Goal: Task Accomplishment & Management: Use online tool/utility

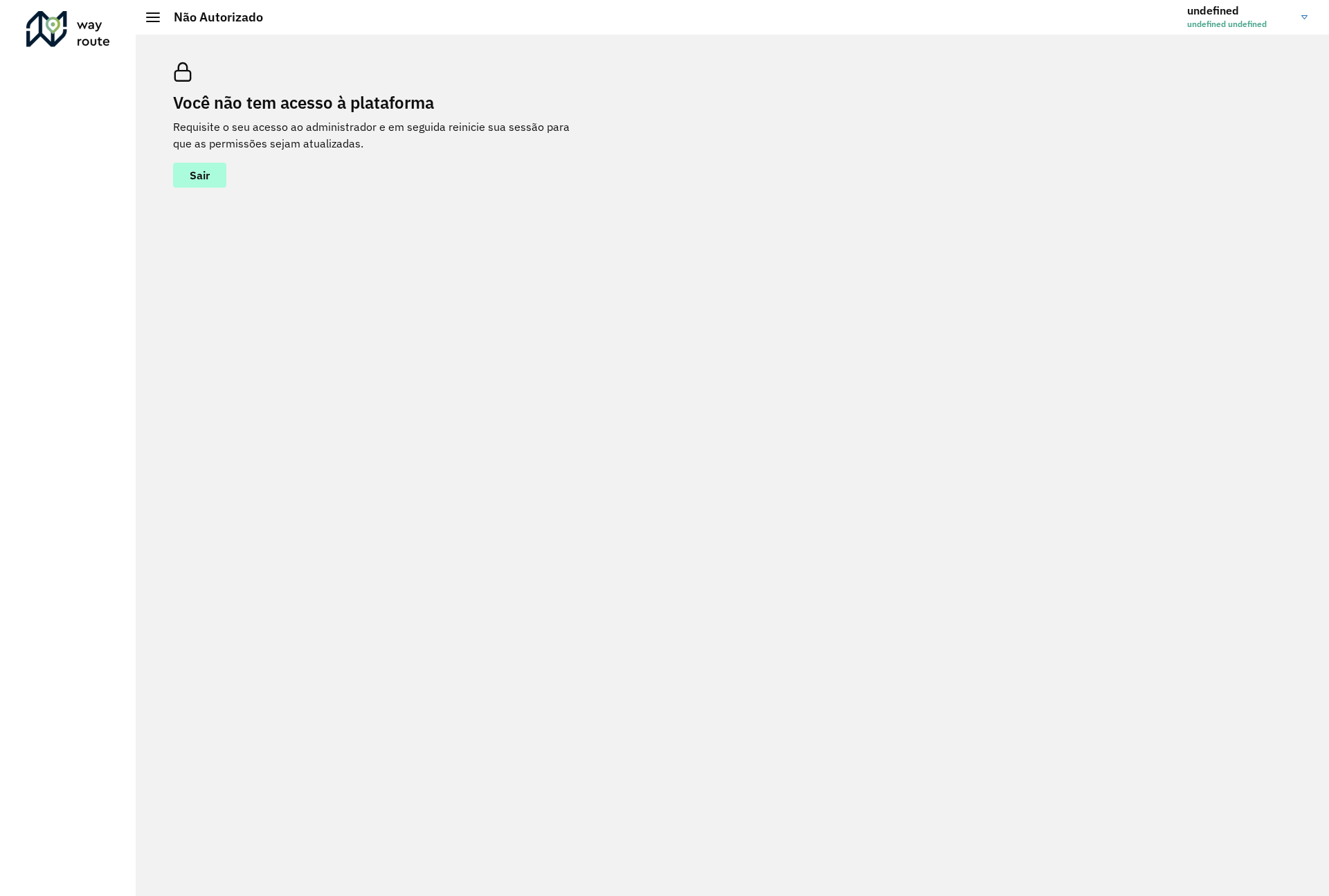
click at [205, 179] on span "Sair" at bounding box center [199, 175] width 20 height 11
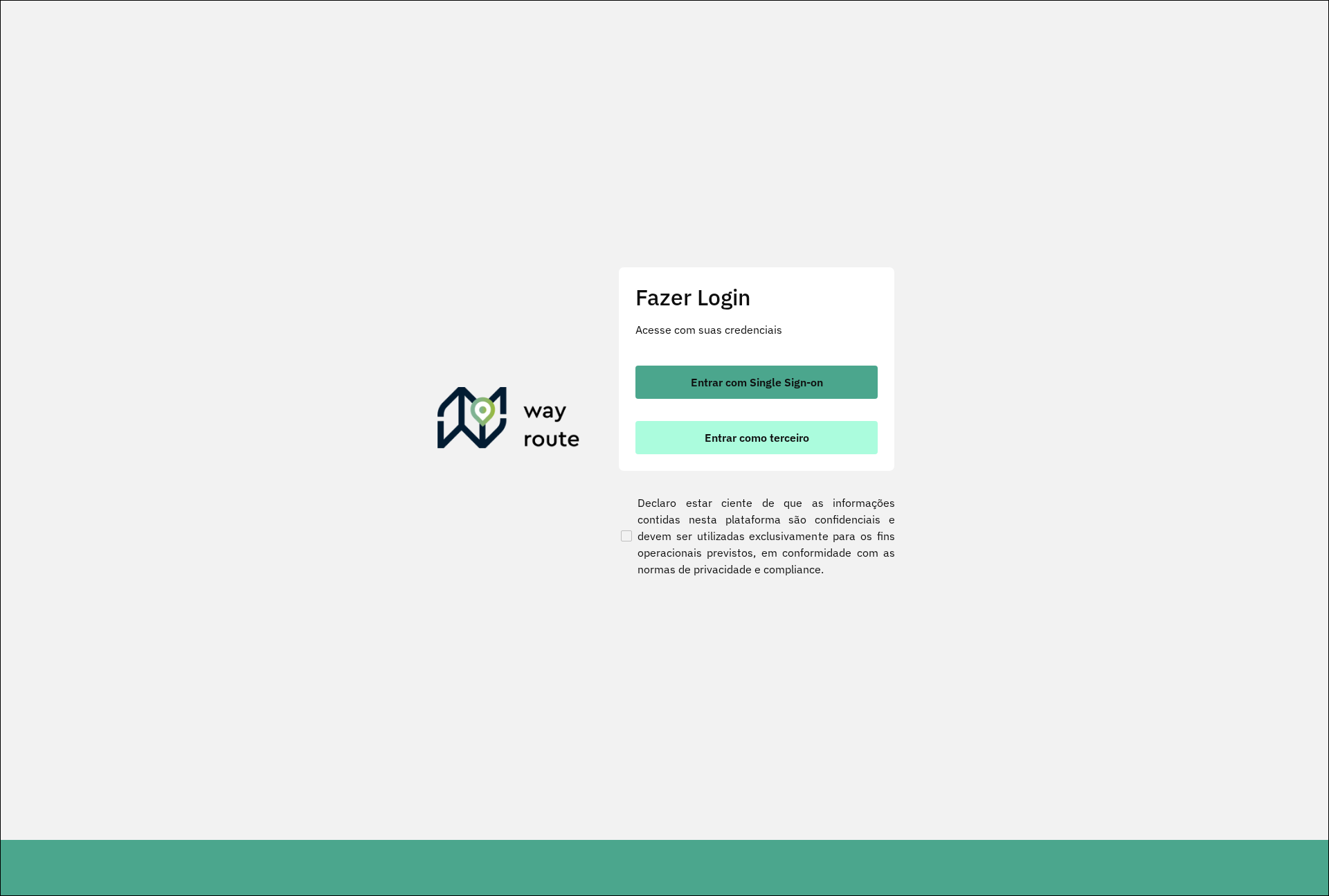
click at [762, 439] on span "Entrar como terceiro" at bounding box center [757, 438] width 105 height 11
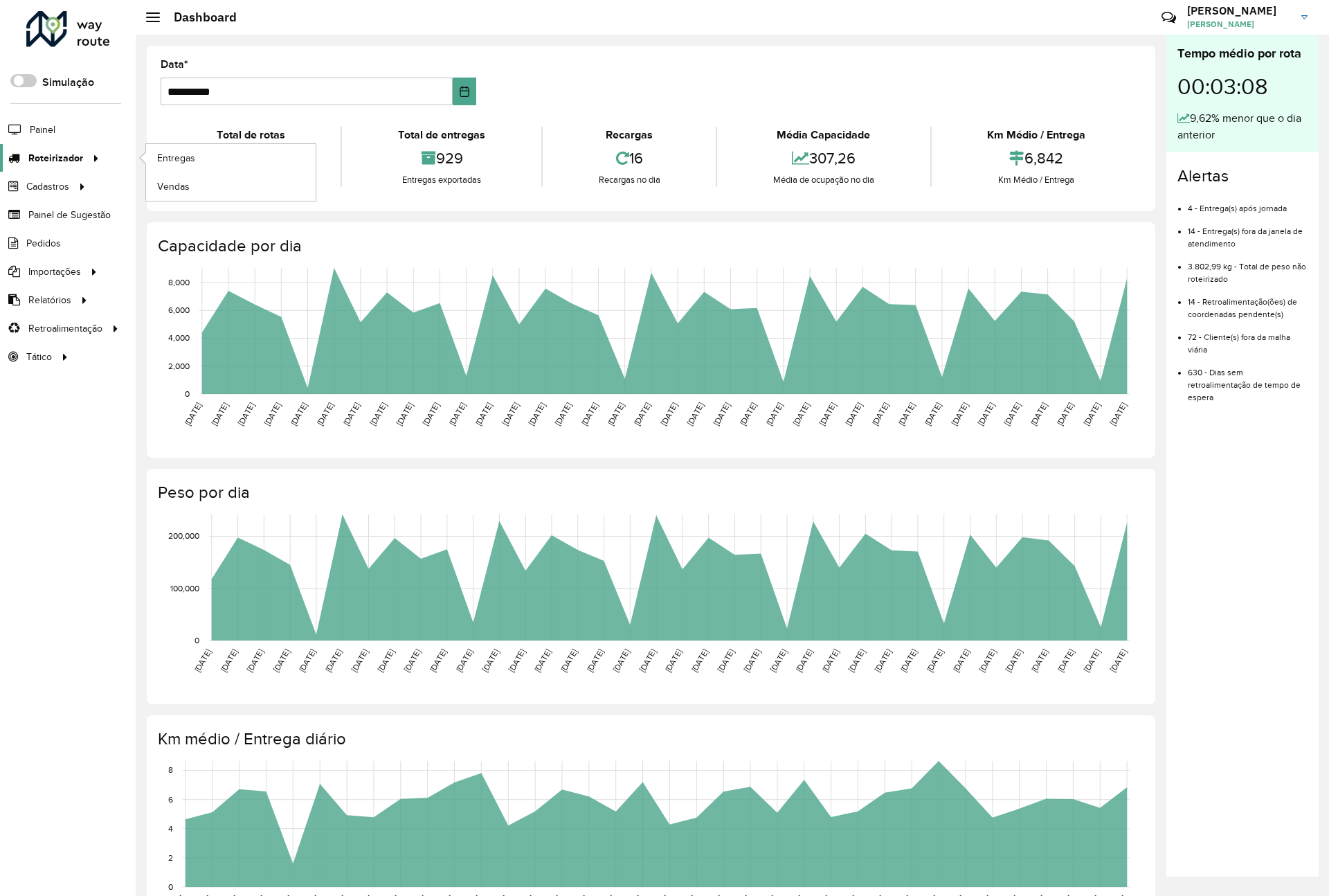
click at [66, 158] on span "Roteirizador" at bounding box center [56, 158] width 55 height 14
click at [167, 156] on span "Entregas" at bounding box center [177, 158] width 39 height 14
click at [48, 158] on span "Roteirizador" at bounding box center [56, 158] width 55 height 14
click at [191, 185] on link "Vendas" at bounding box center [230, 186] width 169 height 28
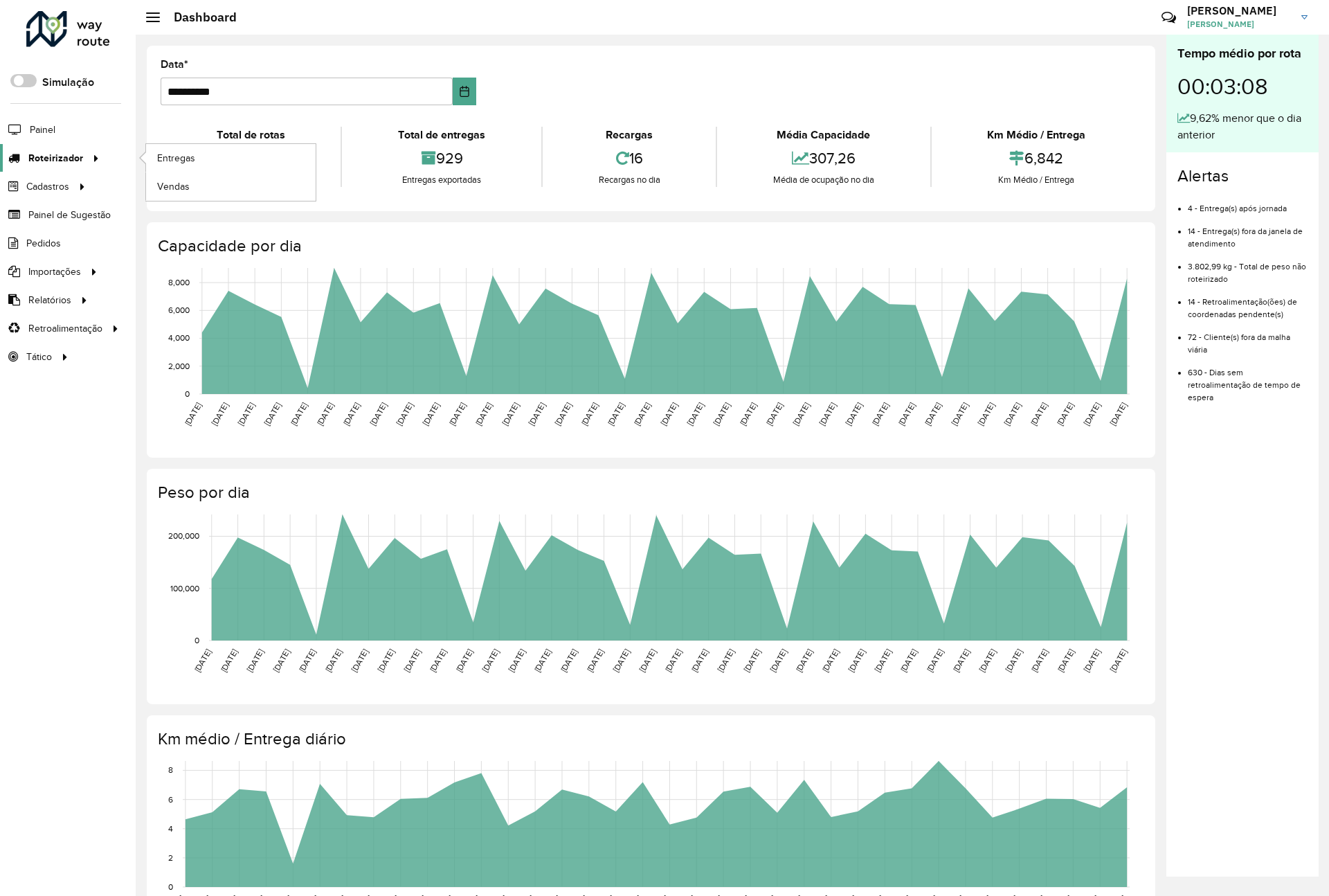
click at [71, 160] on span "Roteirizador" at bounding box center [56, 158] width 55 height 14
click at [205, 160] on link "Entregas" at bounding box center [230, 158] width 169 height 28
click at [42, 147] on link "Roteirizador" at bounding box center [52, 158] width 104 height 28
click at [198, 187] on link "Vendas" at bounding box center [230, 186] width 169 height 28
click at [241, 154] on link "Entregas" at bounding box center [230, 158] width 169 height 28
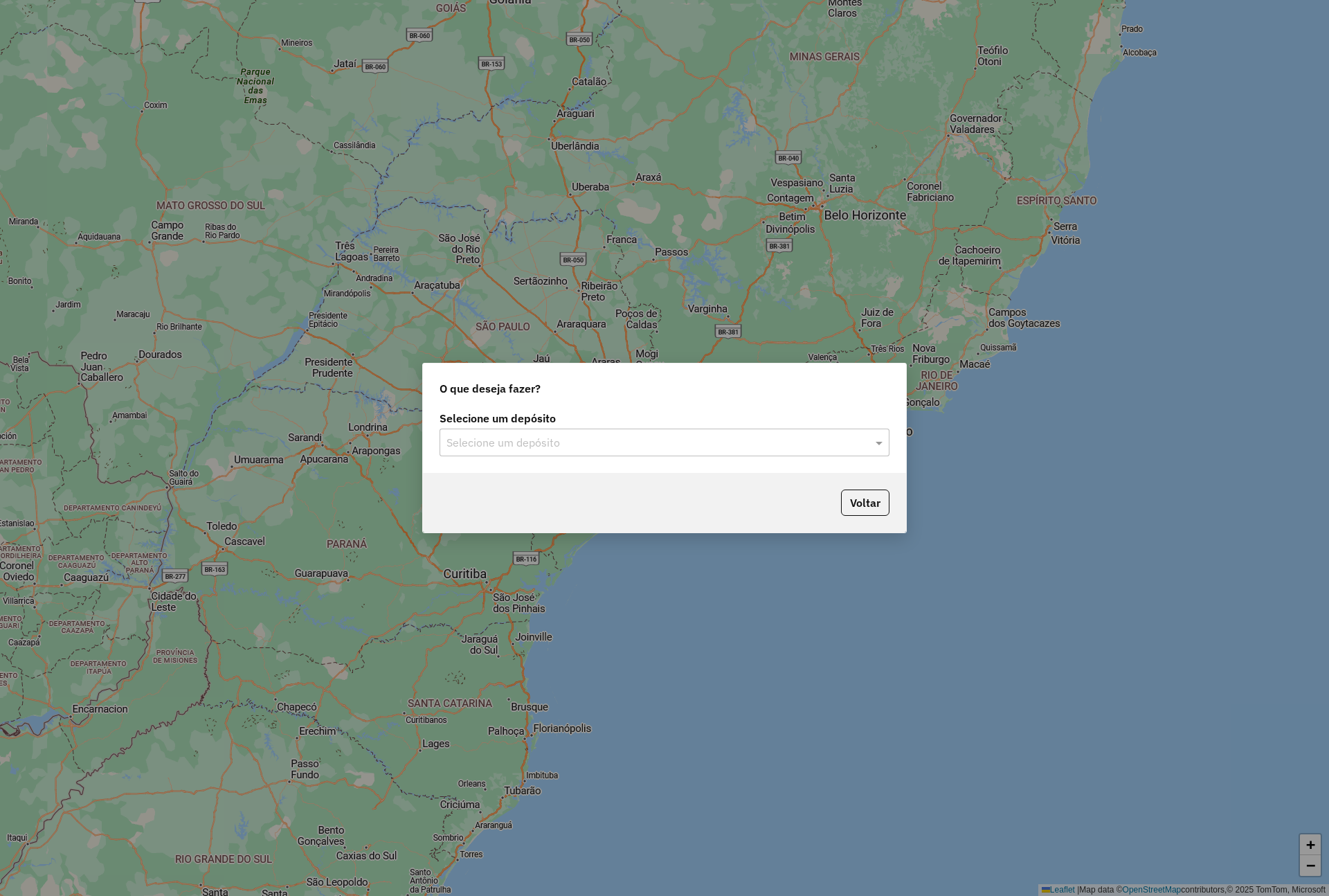
click at [533, 449] on input "text" at bounding box center [650, 443] width 408 height 17
click at [543, 483] on div "Via Bebidas" at bounding box center [664, 483] width 447 height 23
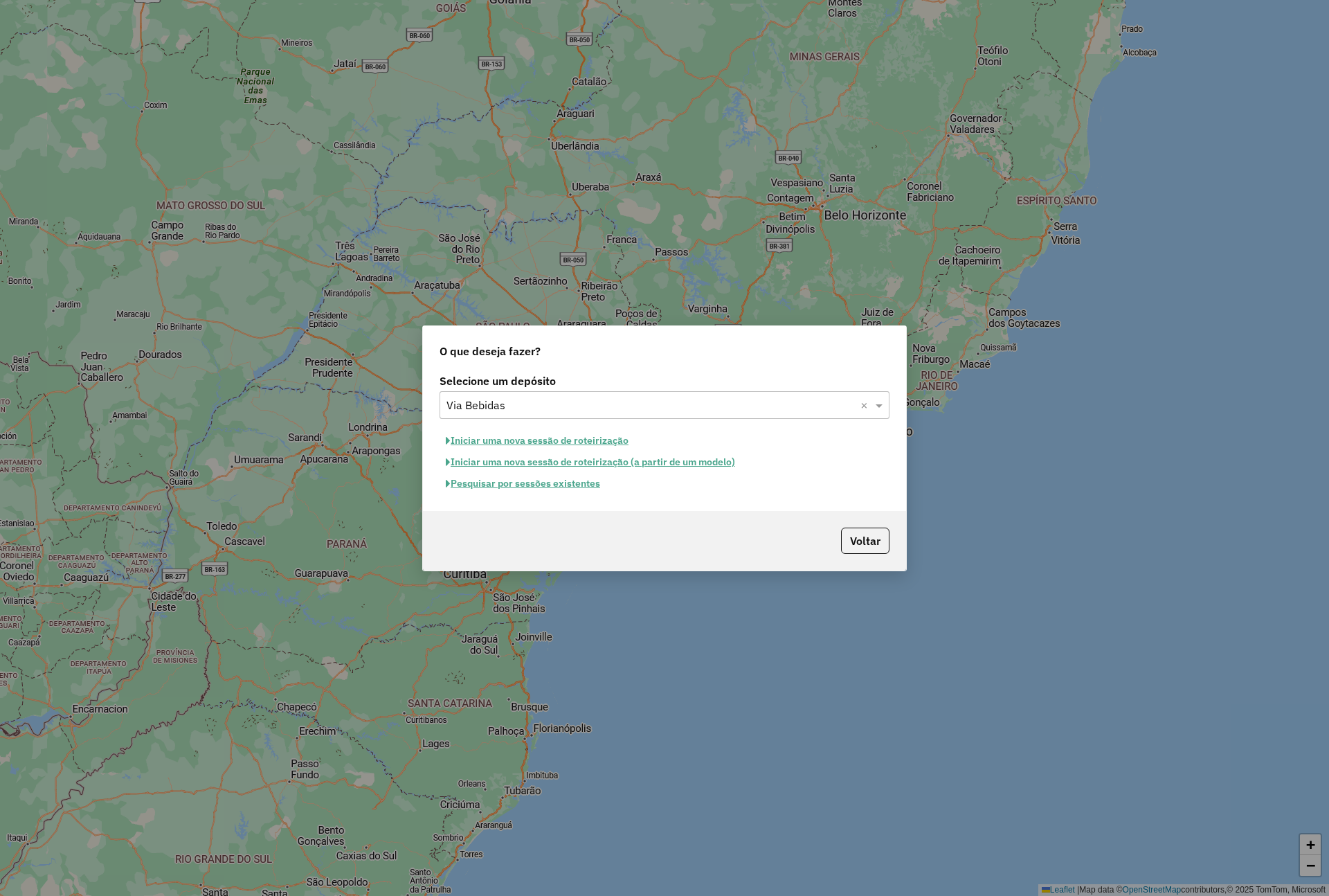
click at [559, 482] on button "Pesquisar por sessões existentes" at bounding box center [523, 483] width 167 height 22
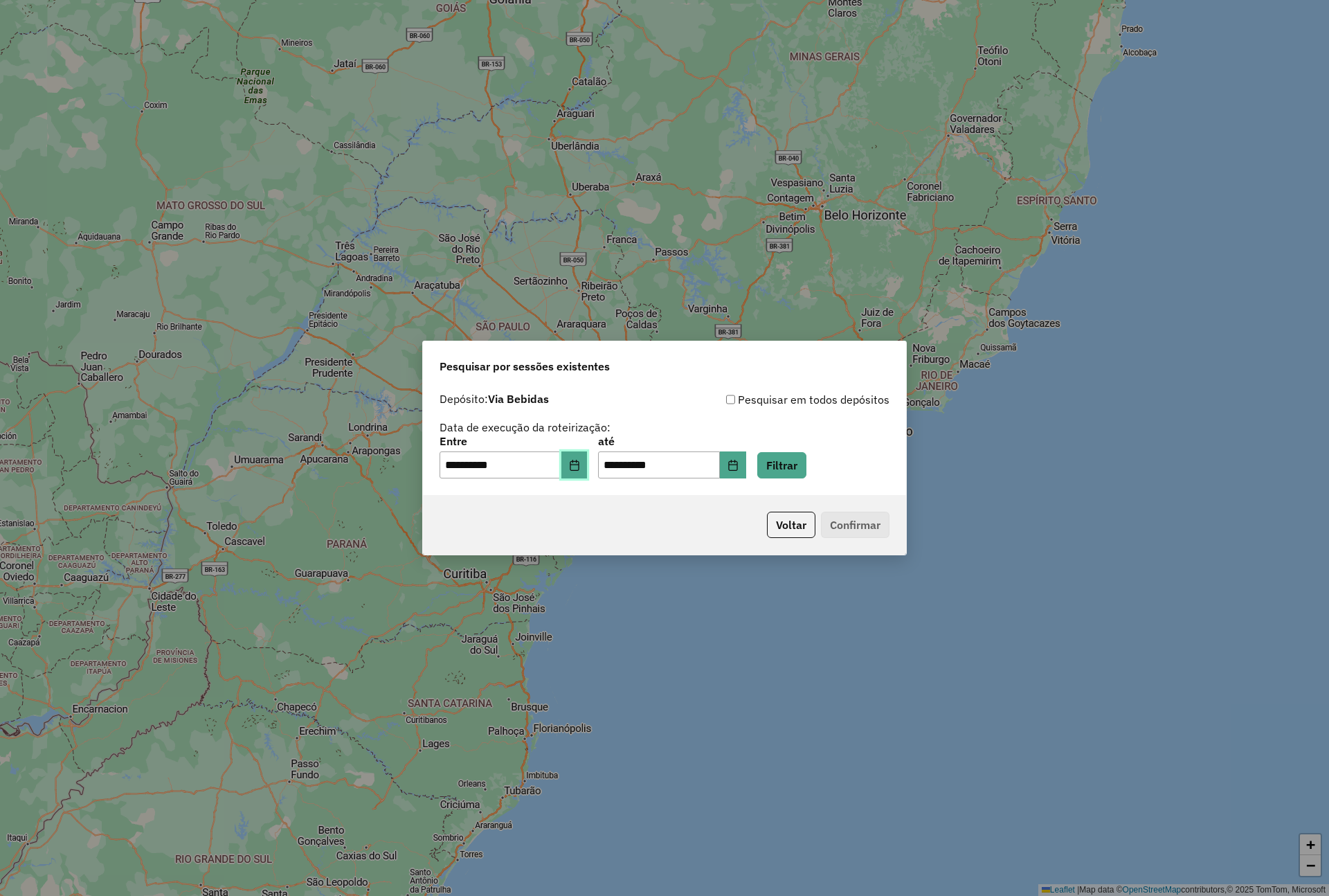
click at [587, 457] on button "Choose Date" at bounding box center [574, 465] width 26 height 28
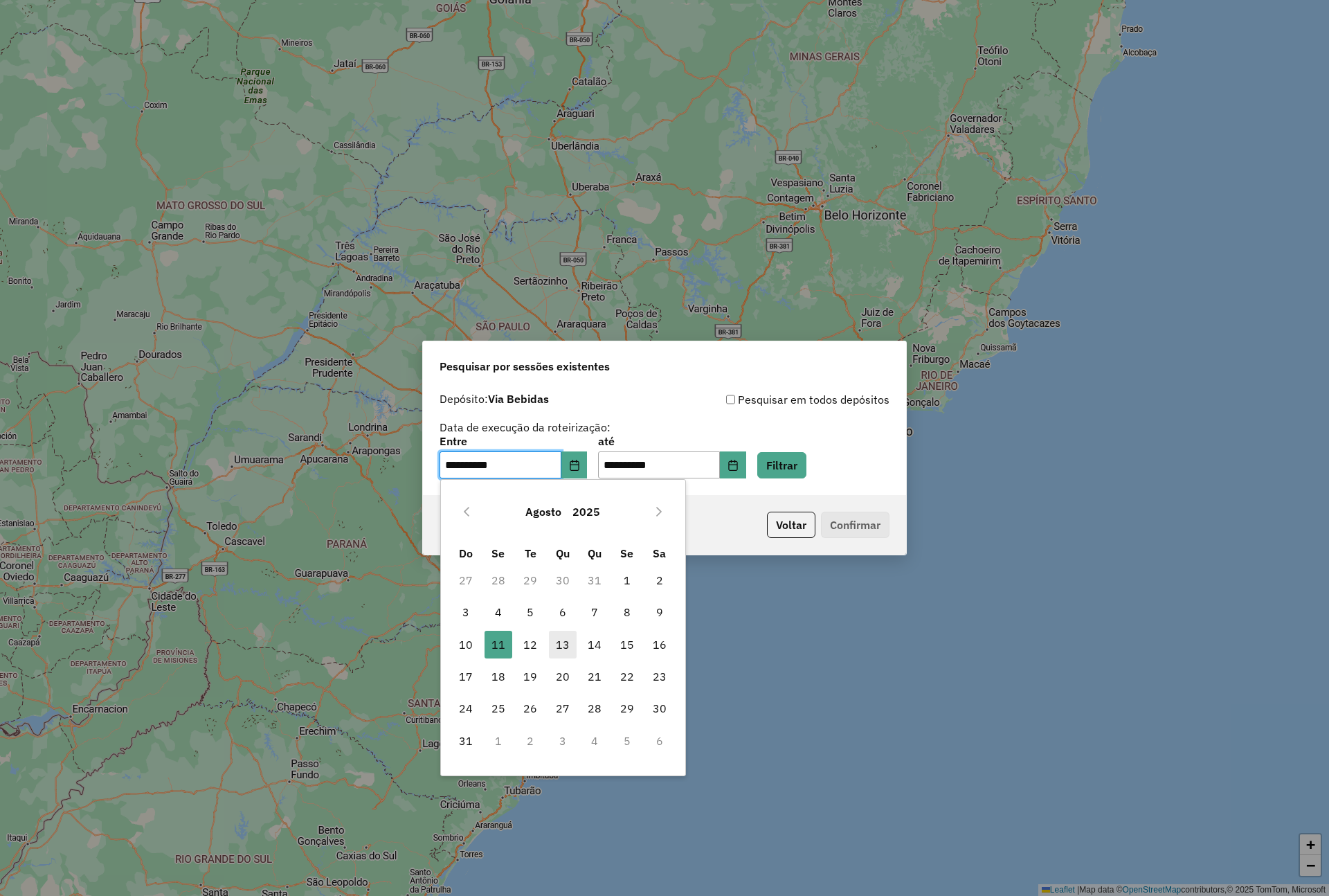
click at [566, 636] on span "13" at bounding box center [562, 644] width 28 height 28
type input "**********"
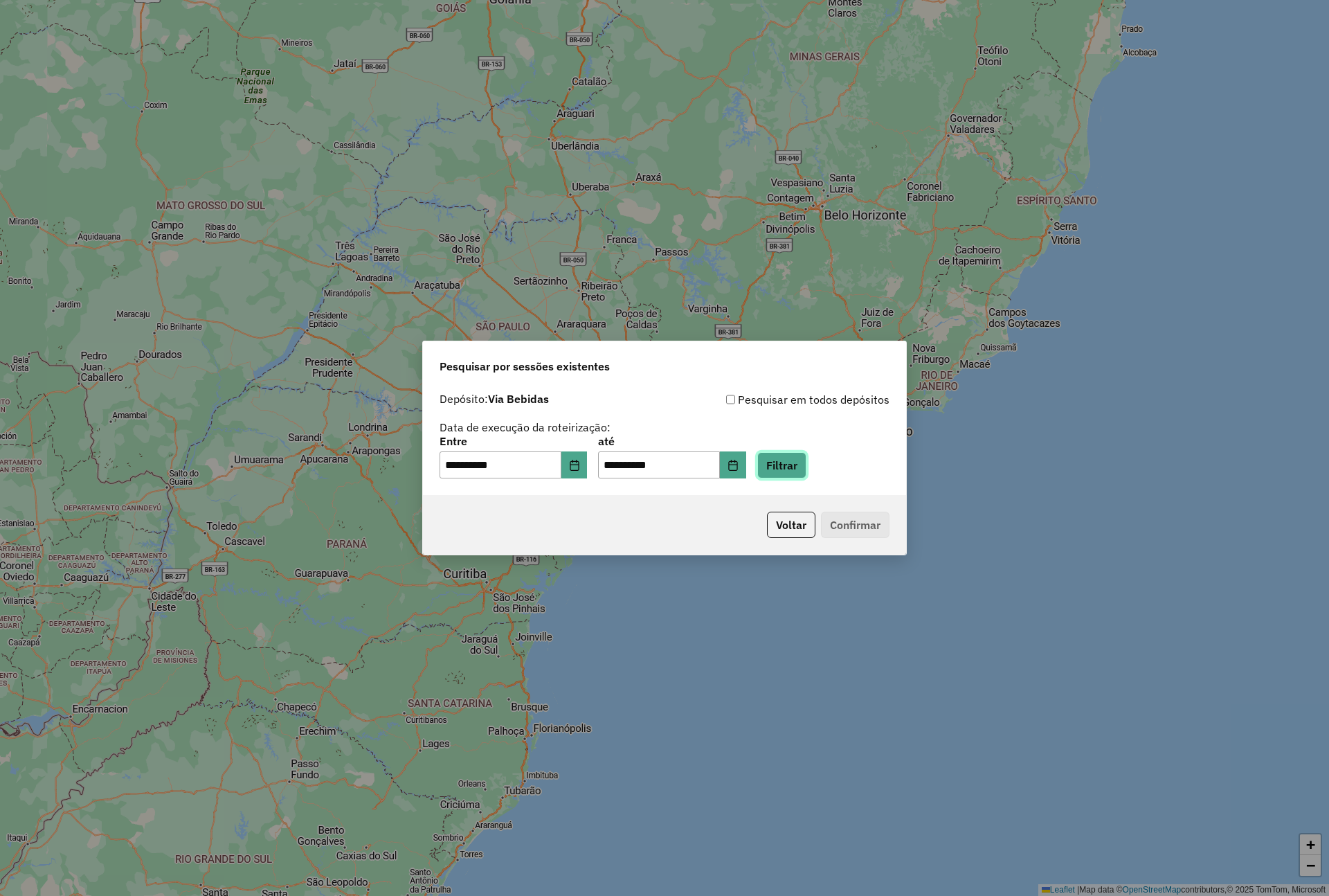
click at [806, 474] on button "Filtrar" at bounding box center [781, 465] width 49 height 26
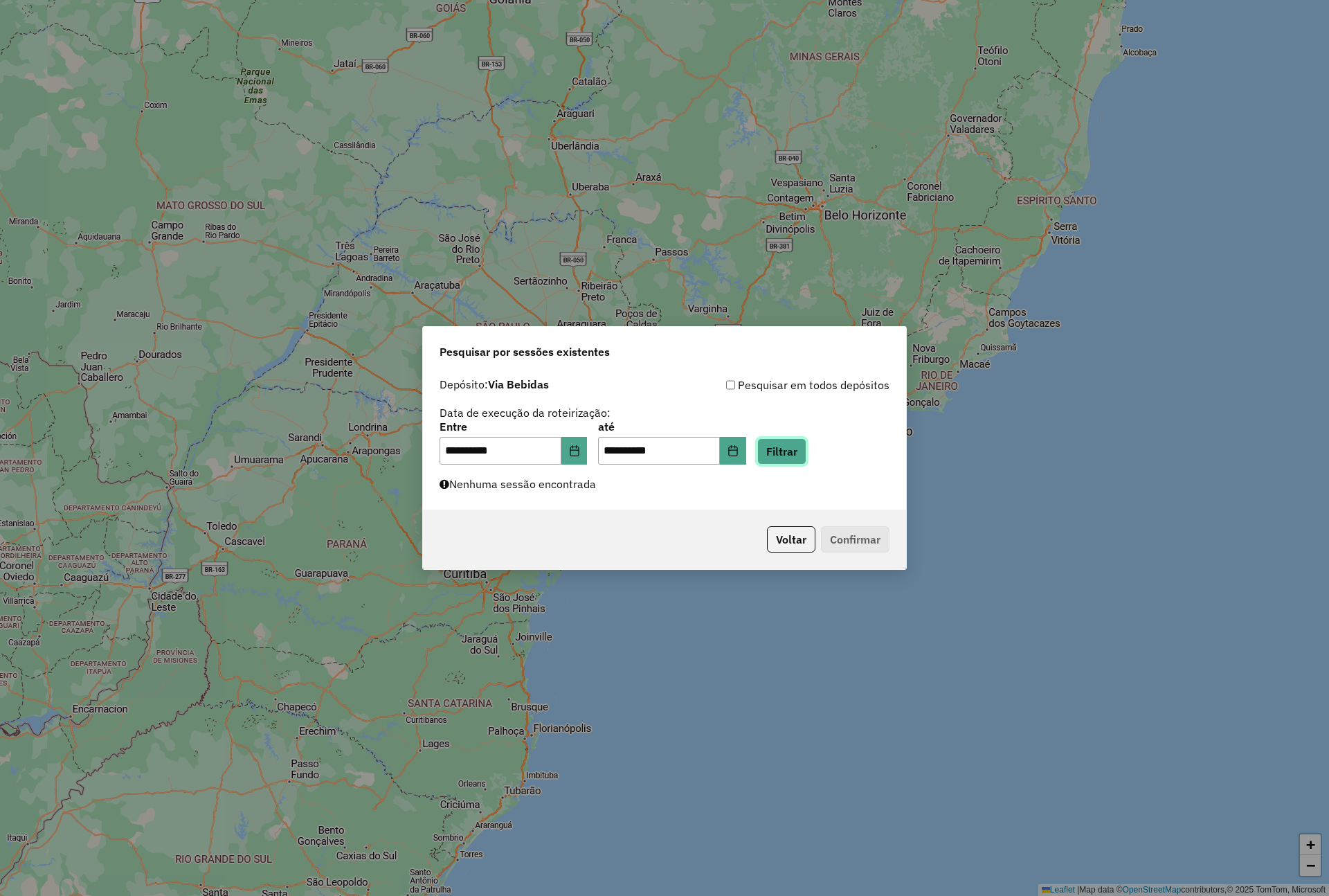
click at [806, 451] on button "Filtrar" at bounding box center [781, 451] width 49 height 26
click at [580, 454] on icon "Choose Date" at bounding box center [574, 450] width 11 height 11
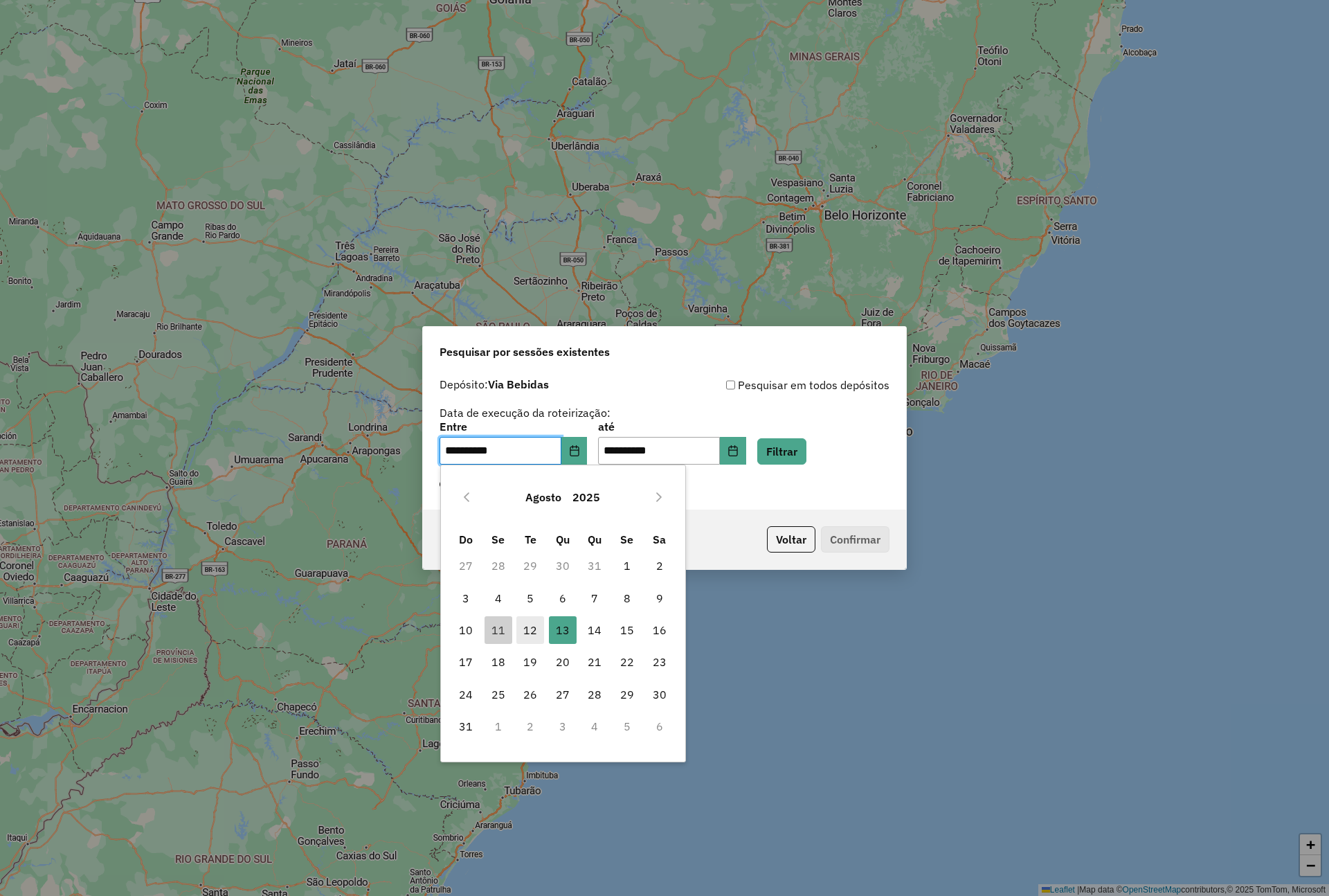
click at [534, 623] on span "12" at bounding box center [530, 630] width 28 height 28
type input "**********"
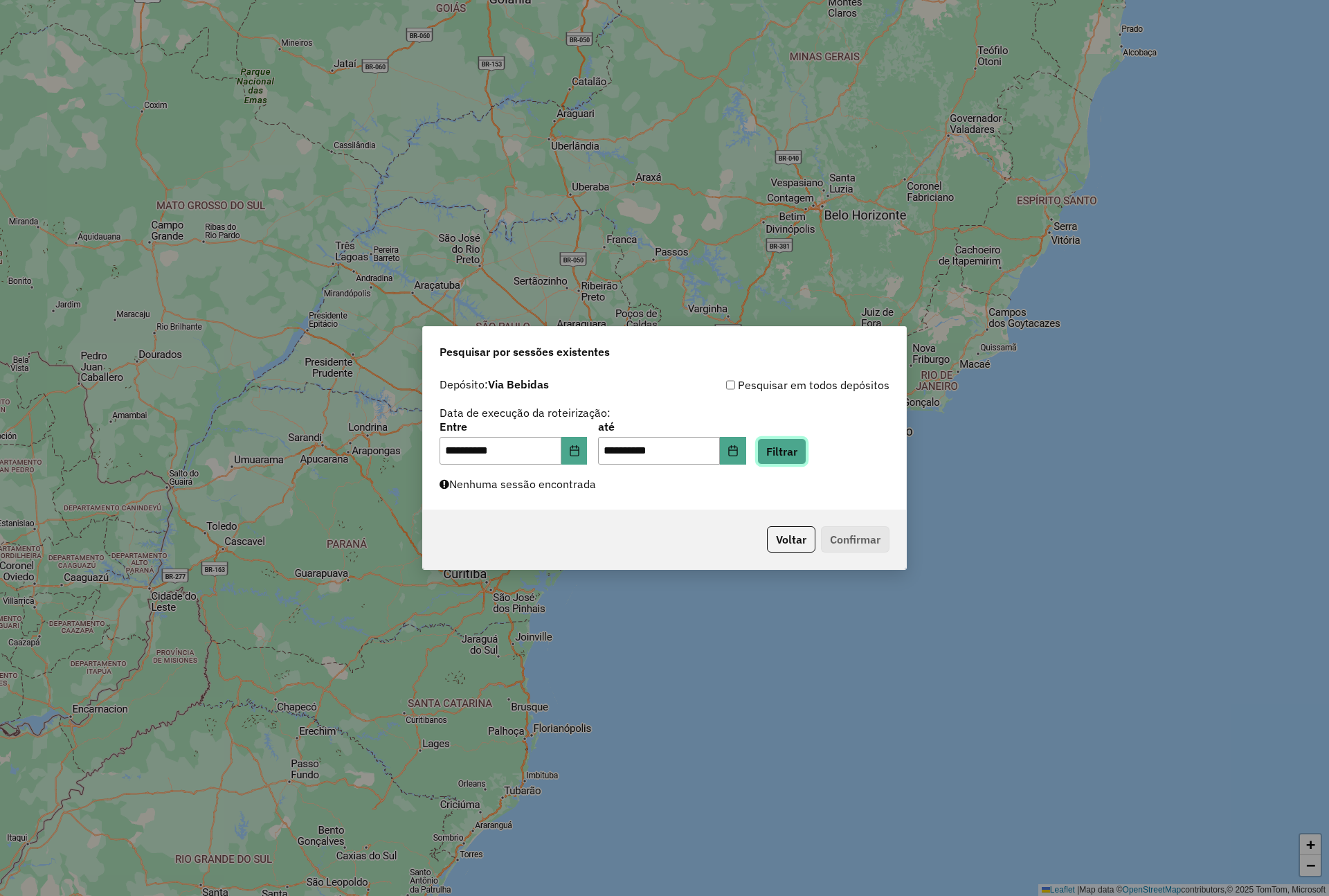
click at [806, 445] on button "Filtrar" at bounding box center [781, 451] width 49 height 26
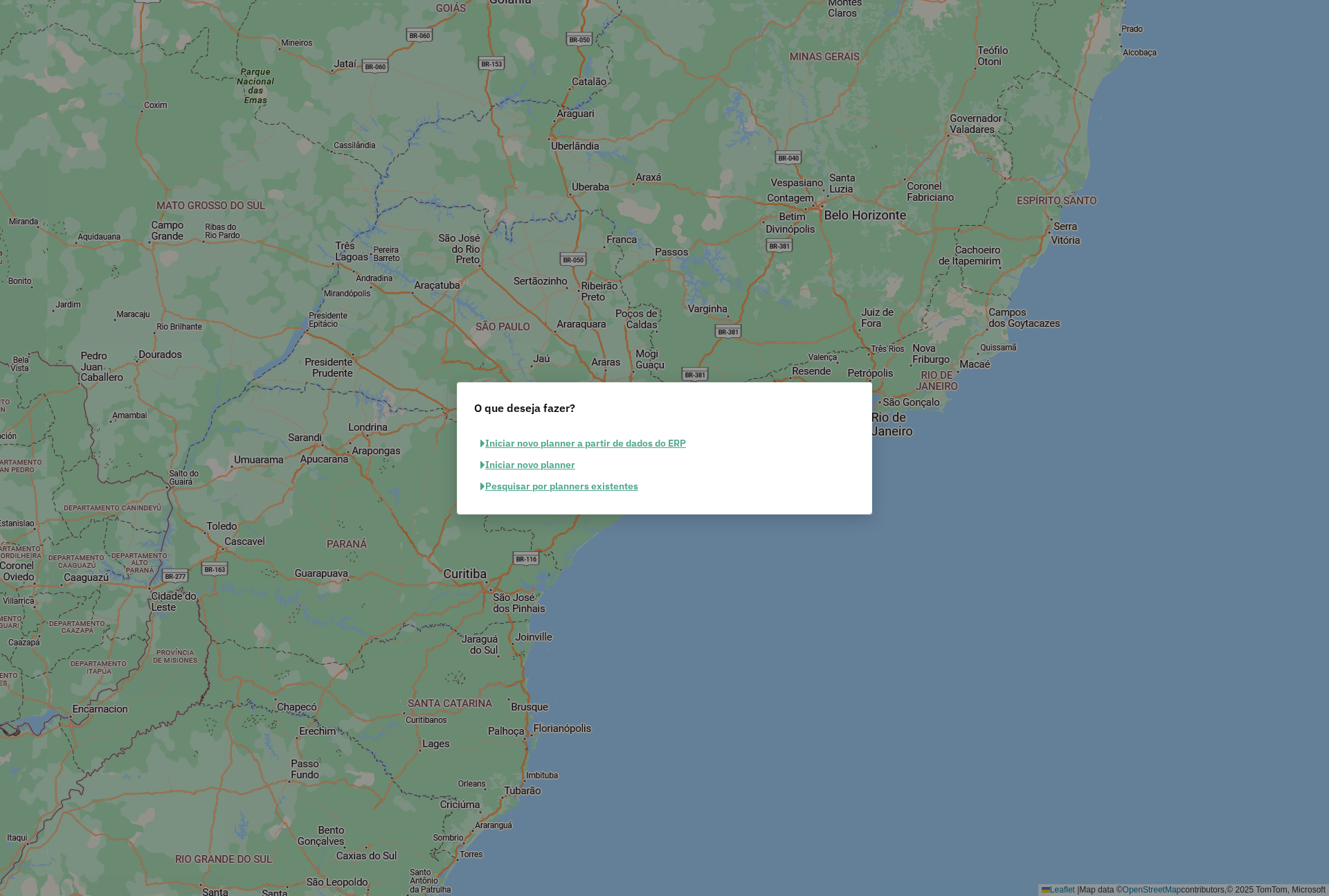
click at [542, 490] on button "Pesquisar por planners existentes" at bounding box center [560, 486] width 170 height 22
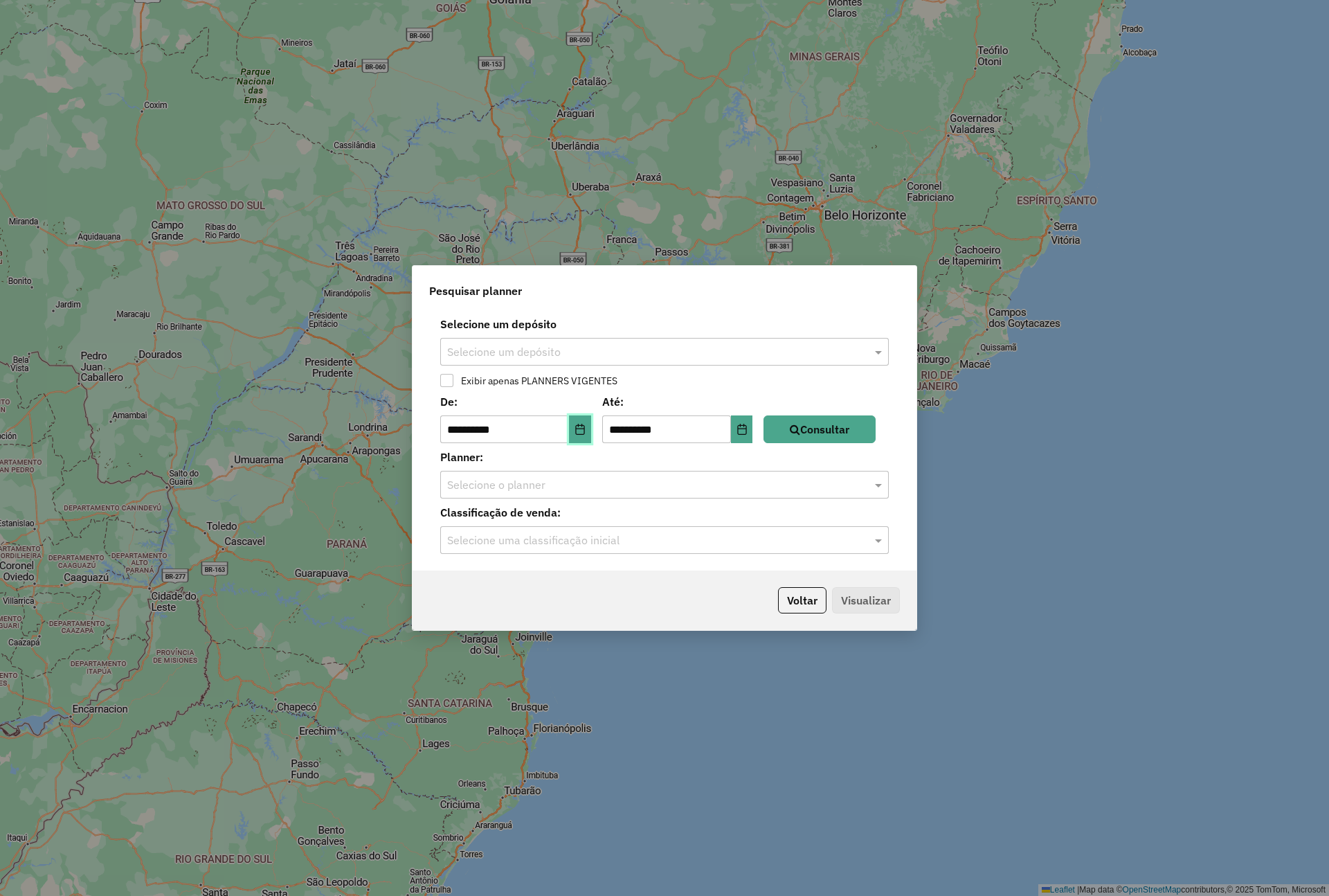
click at [586, 430] on icon "Choose Date" at bounding box center [580, 429] width 11 height 11
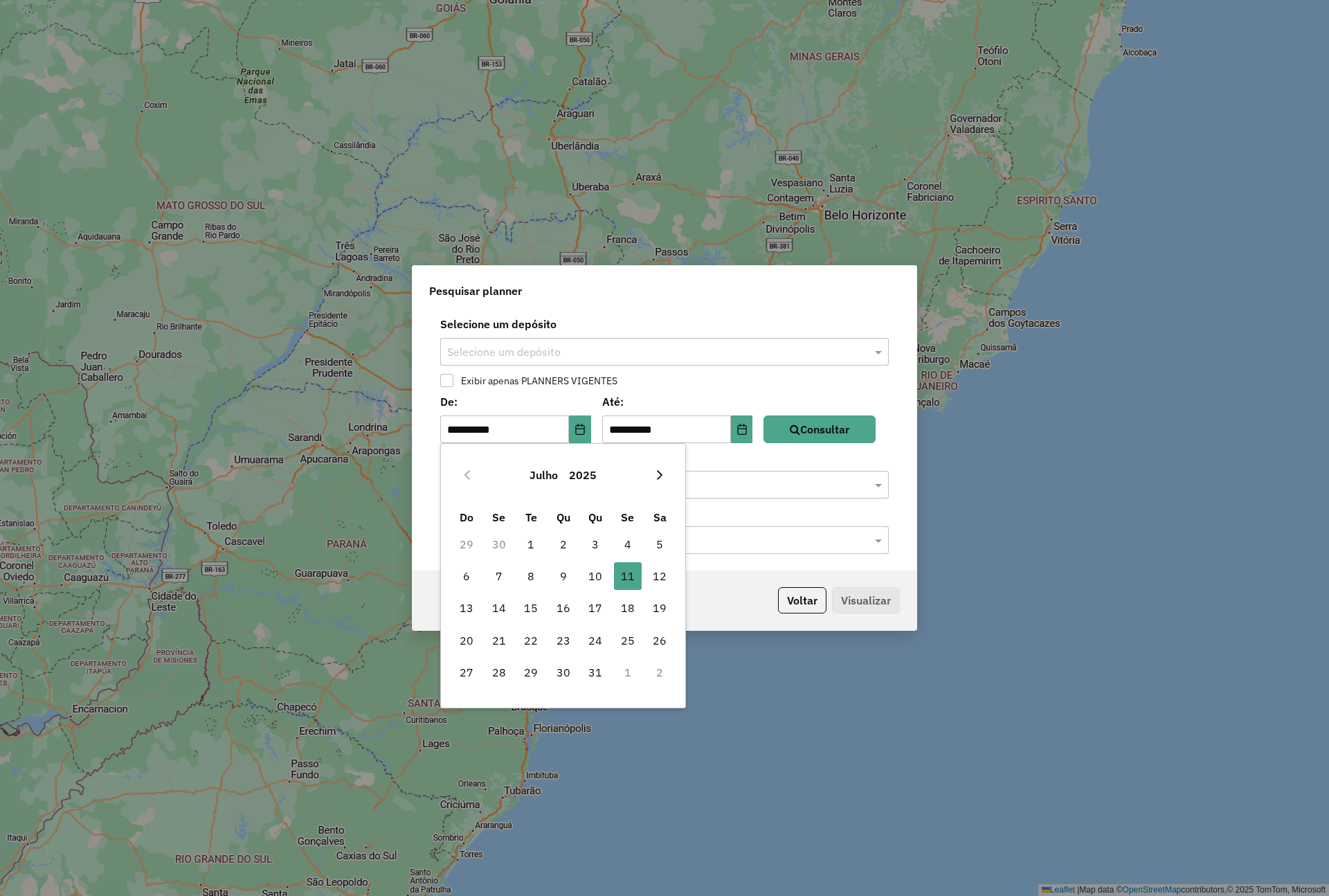
click at [656, 474] on icon "Next Month" at bounding box center [659, 474] width 11 height 11
drag, startPoint x: 561, startPoint y: 606, endPoint x: 573, endPoint y: 605, distance: 12.0
click at [563, 606] on span "13" at bounding box center [563, 607] width 28 height 28
type input "**********"
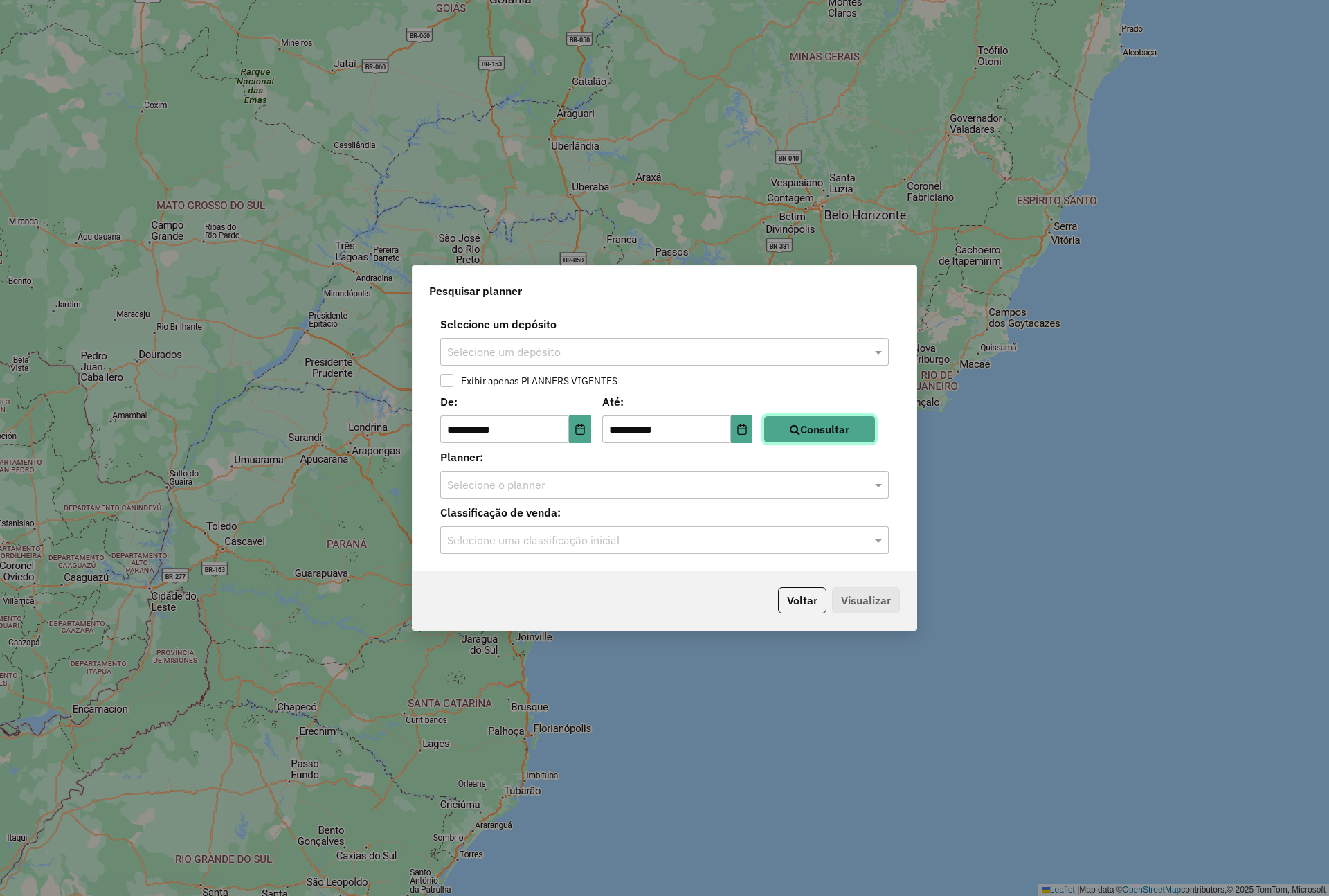
click at [843, 432] on button "Consultar" at bounding box center [819, 429] width 112 height 28
click at [630, 488] on input "text" at bounding box center [651, 485] width 407 height 17
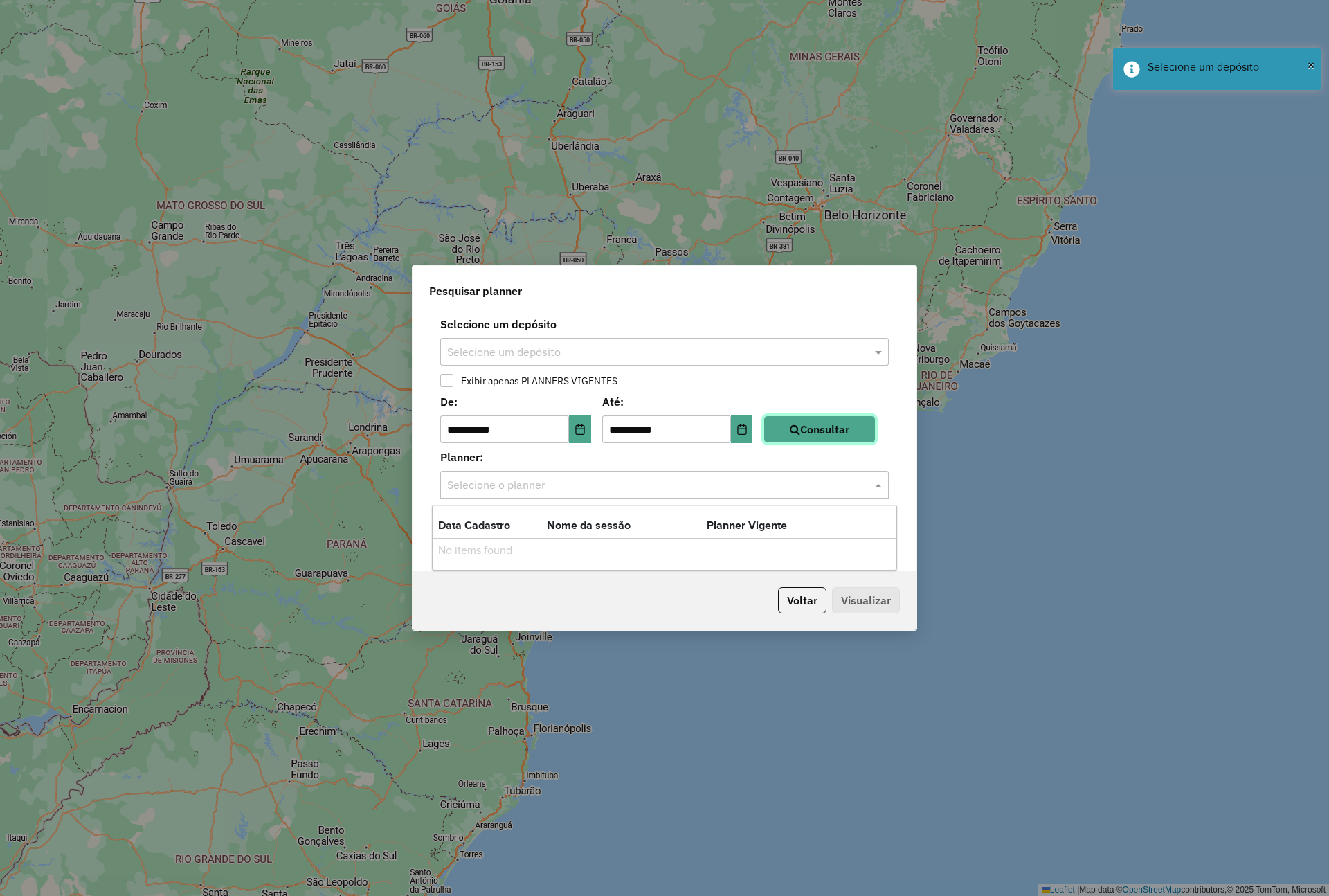
click at [800, 432] on icon "button" at bounding box center [795, 429] width 11 height 11
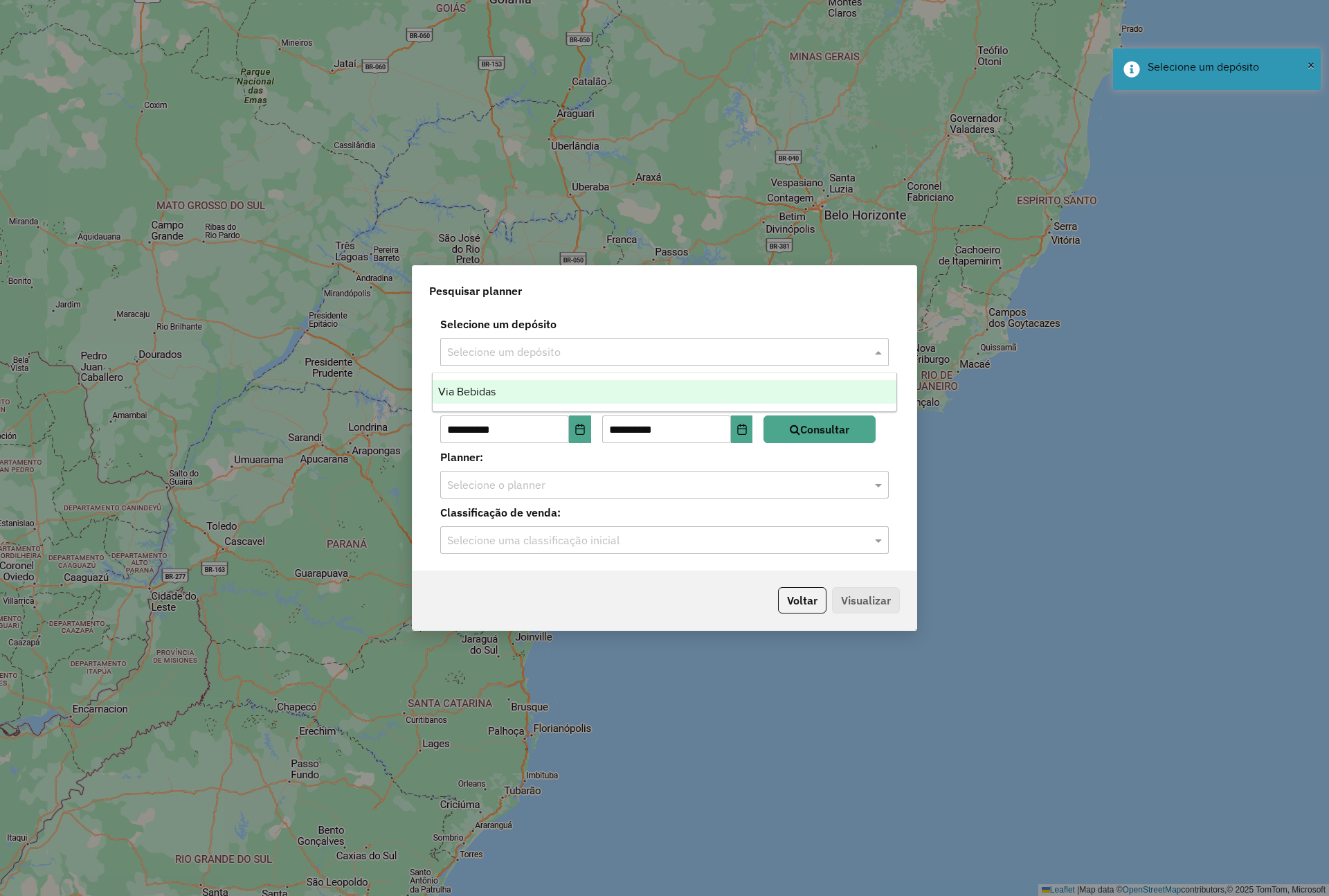
click at [665, 351] on input "text" at bounding box center [651, 352] width 407 height 17
click at [617, 396] on div "Via Bebidas" at bounding box center [664, 392] width 463 height 23
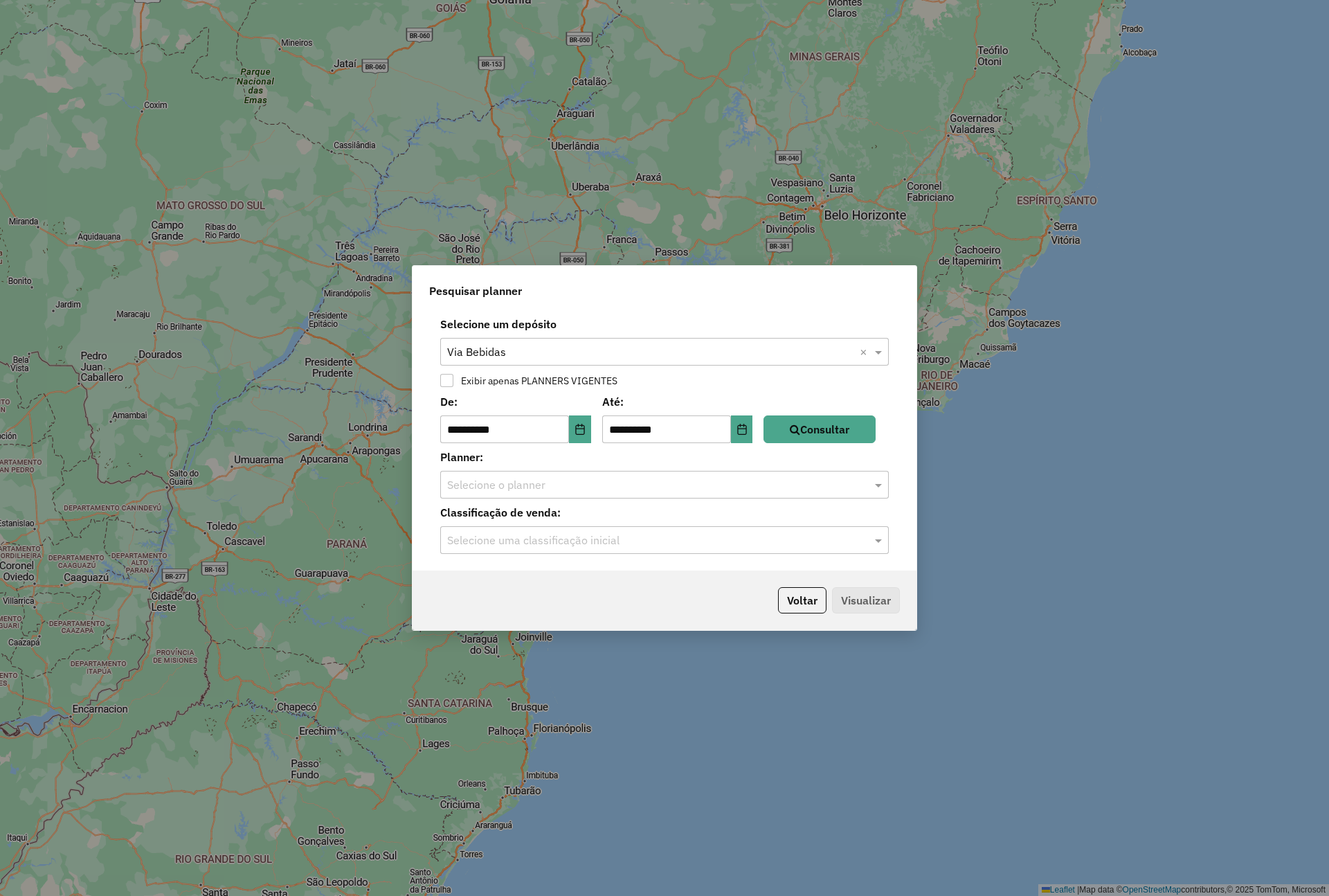
click at [687, 487] on input "text" at bounding box center [651, 485] width 407 height 17
click at [475, 526] on th "Data Cadastro" at bounding box center [491, 526] width 109 height 18
click at [792, 526] on div "Data Cadastro Nome da sessão Planner Vigente" at bounding box center [664, 526] width 463 height 26
click at [877, 483] on span at bounding box center [880, 484] width 17 height 17
click at [705, 544] on input "text" at bounding box center [651, 541] width 407 height 17
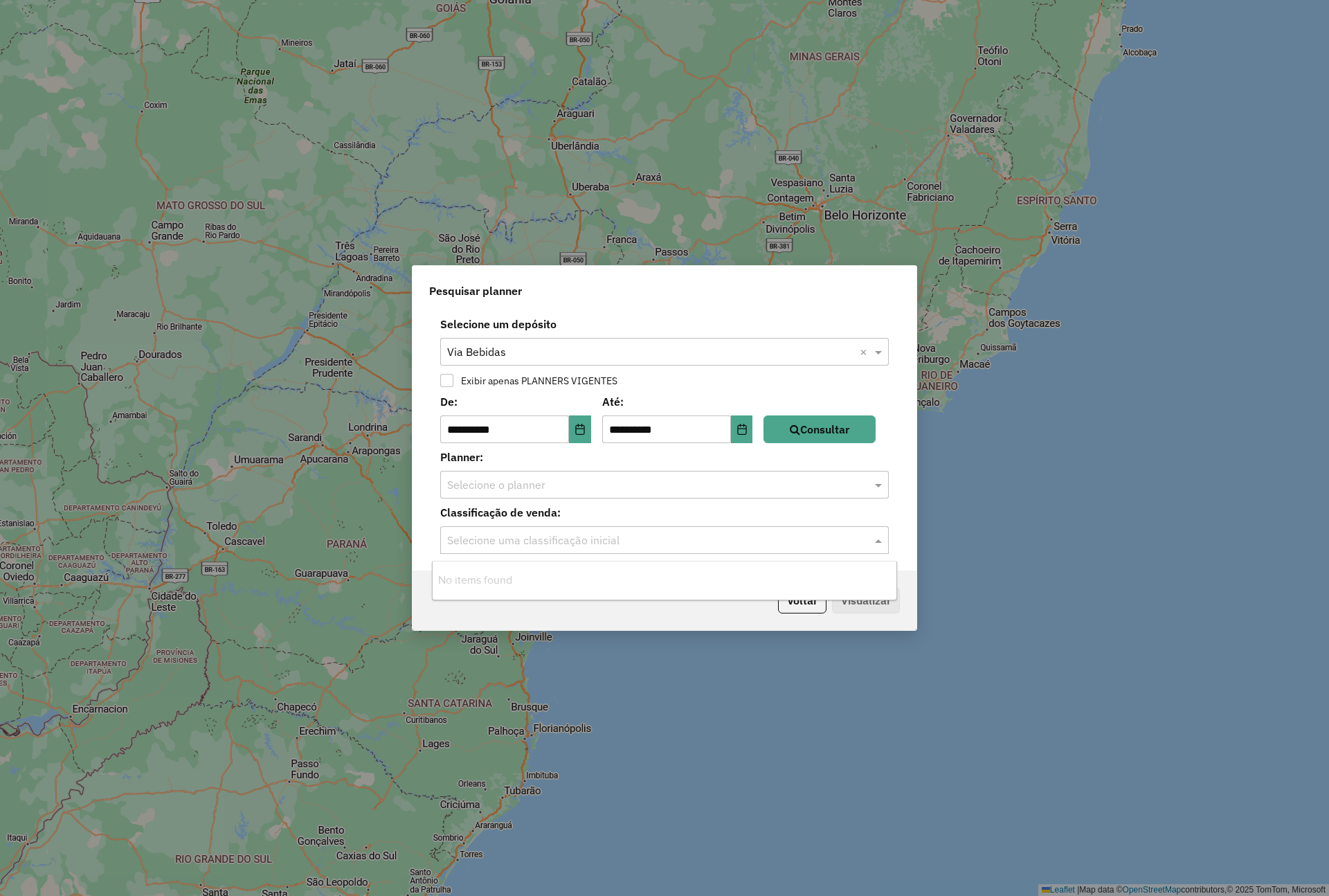
drag, startPoint x: 582, startPoint y: 593, endPoint x: 578, endPoint y: 483, distance: 110.1
click at [584, 588] on ng-dropdown-panel "No items found" at bounding box center [664, 580] width 465 height 39
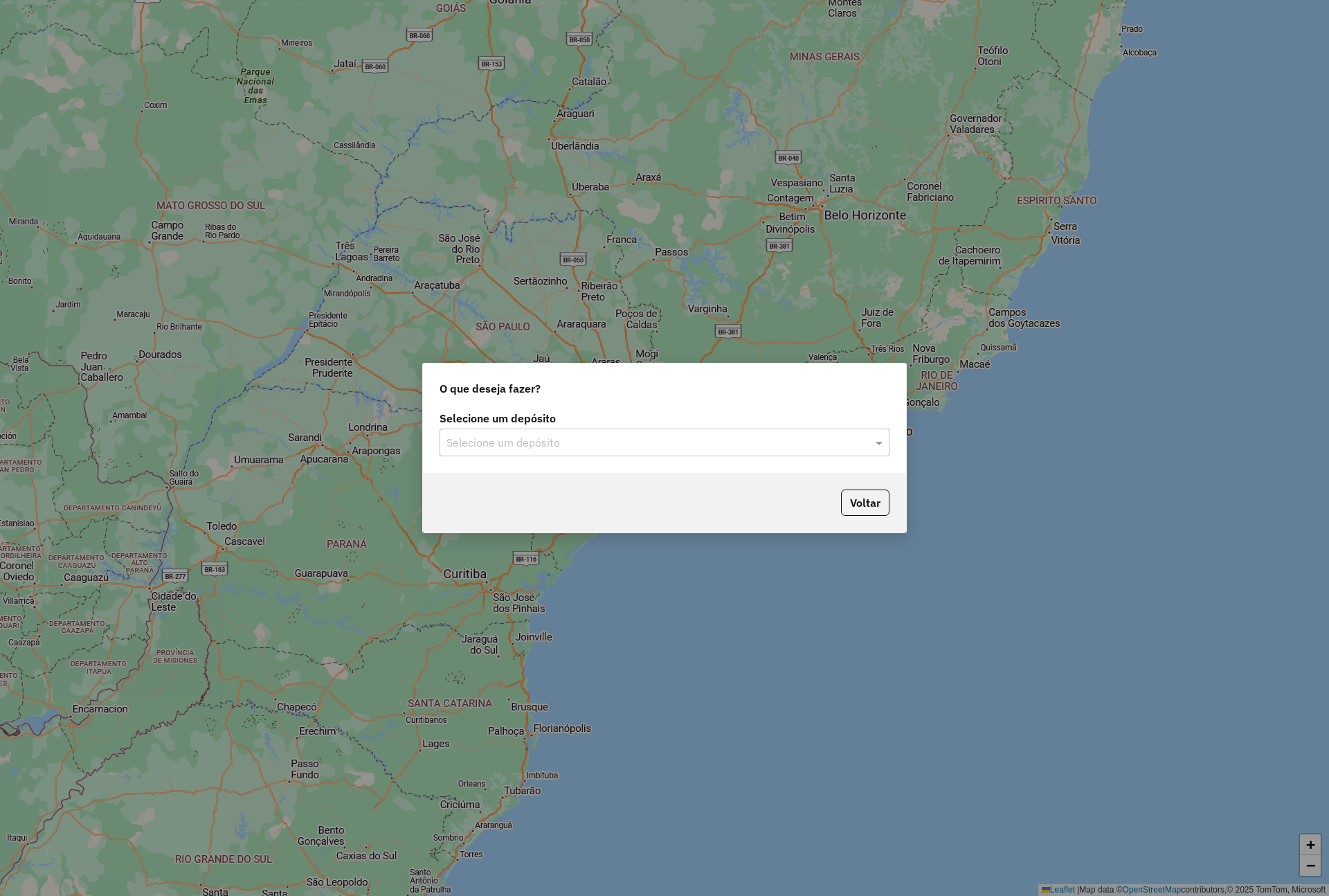
click at [524, 439] on input "text" at bounding box center [650, 443] width 408 height 17
click at [497, 483] on span "Via Bebidas" at bounding box center [475, 482] width 57 height 12
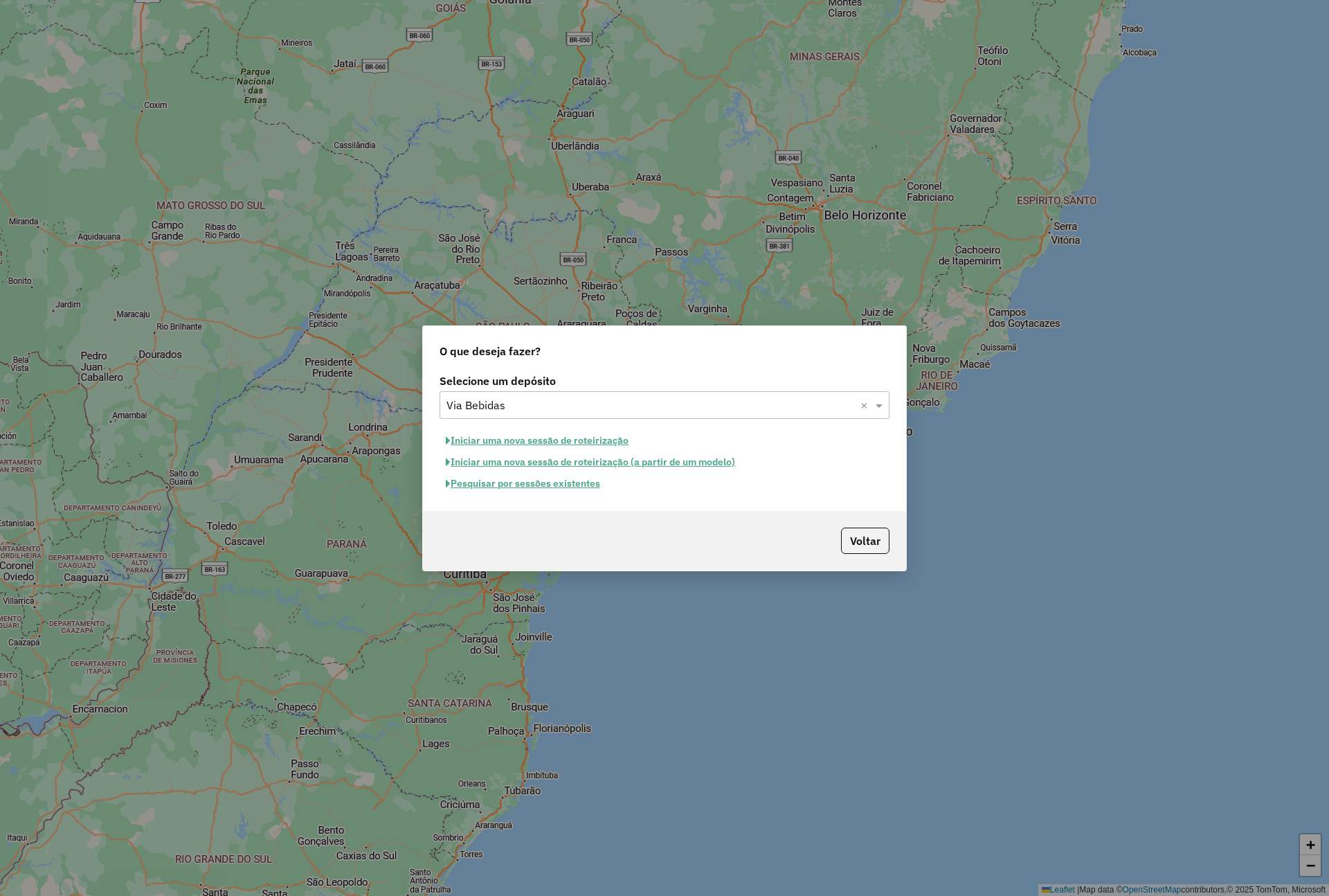
click at [520, 483] on button "Pesquisar por sessões existentes" at bounding box center [523, 483] width 167 height 22
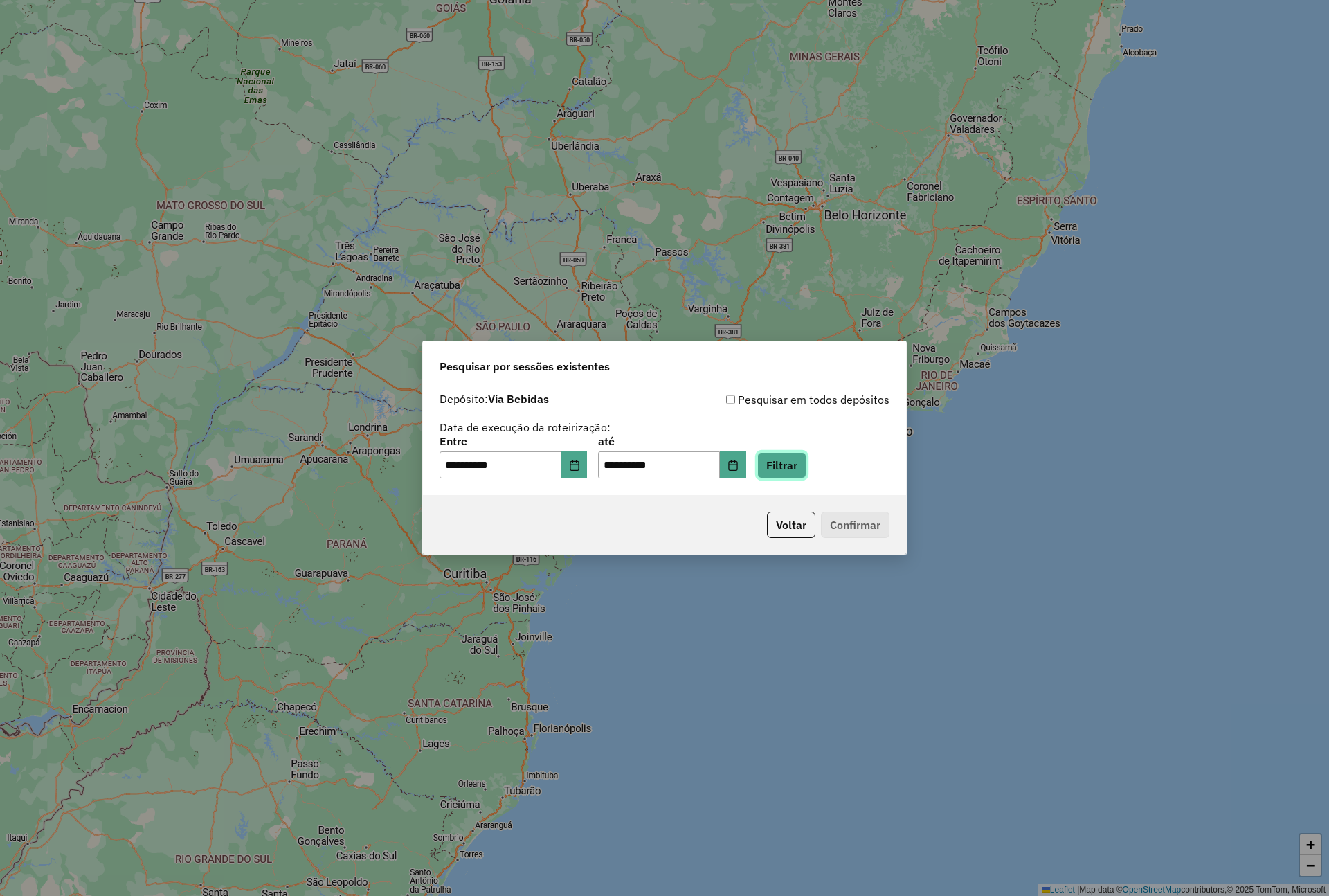
click at [802, 463] on button "Filtrar" at bounding box center [781, 465] width 49 height 26
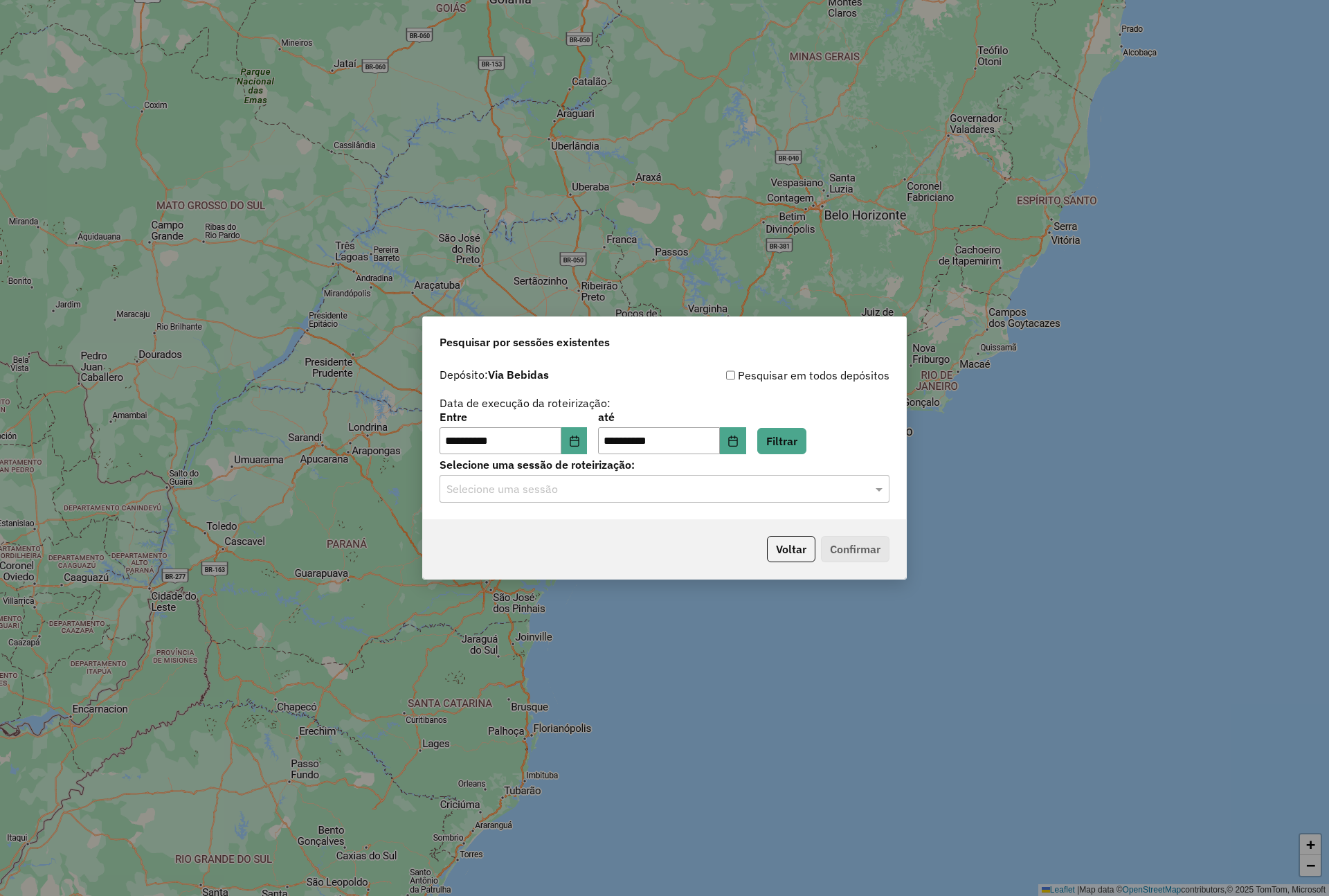
click at [562, 489] on input "text" at bounding box center [650, 489] width 408 height 17
click at [542, 528] on span "977615 - 11/08/2025 14:03" at bounding box center [499, 528] width 104 height 12
click at [849, 554] on button "Confirmar" at bounding box center [855, 548] width 68 height 26
click at [617, 476] on div "Selecione uma sessão × 977615 - 11/08/2025 14:03 ×" at bounding box center [664, 488] width 450 height 28
drag, startPoint x: 584, startPoint y: 422, endPoint x: 584, endPoint y: 430, distance: 8.0
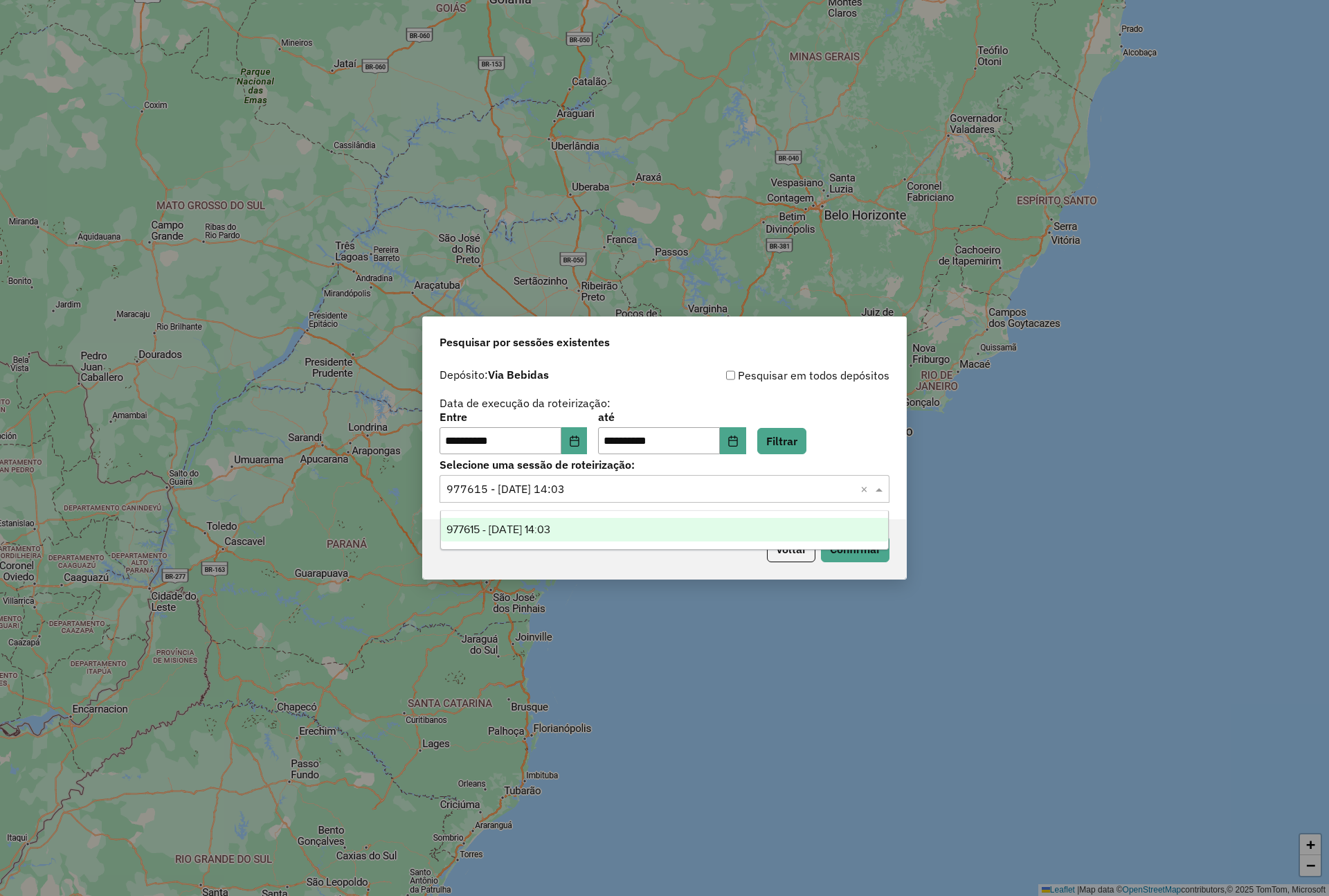
click at [584, 422] on label "Entre" at bounding box center [513, 416] width 147 height 17
drag, startPoint x: 584, startPoint y: 442, endPoint x: 574, endPoint y: 448, distance: 11.7
click at [580, 442] on icon "Choose Date" at bounding box center [574, 440] width 11 height 11
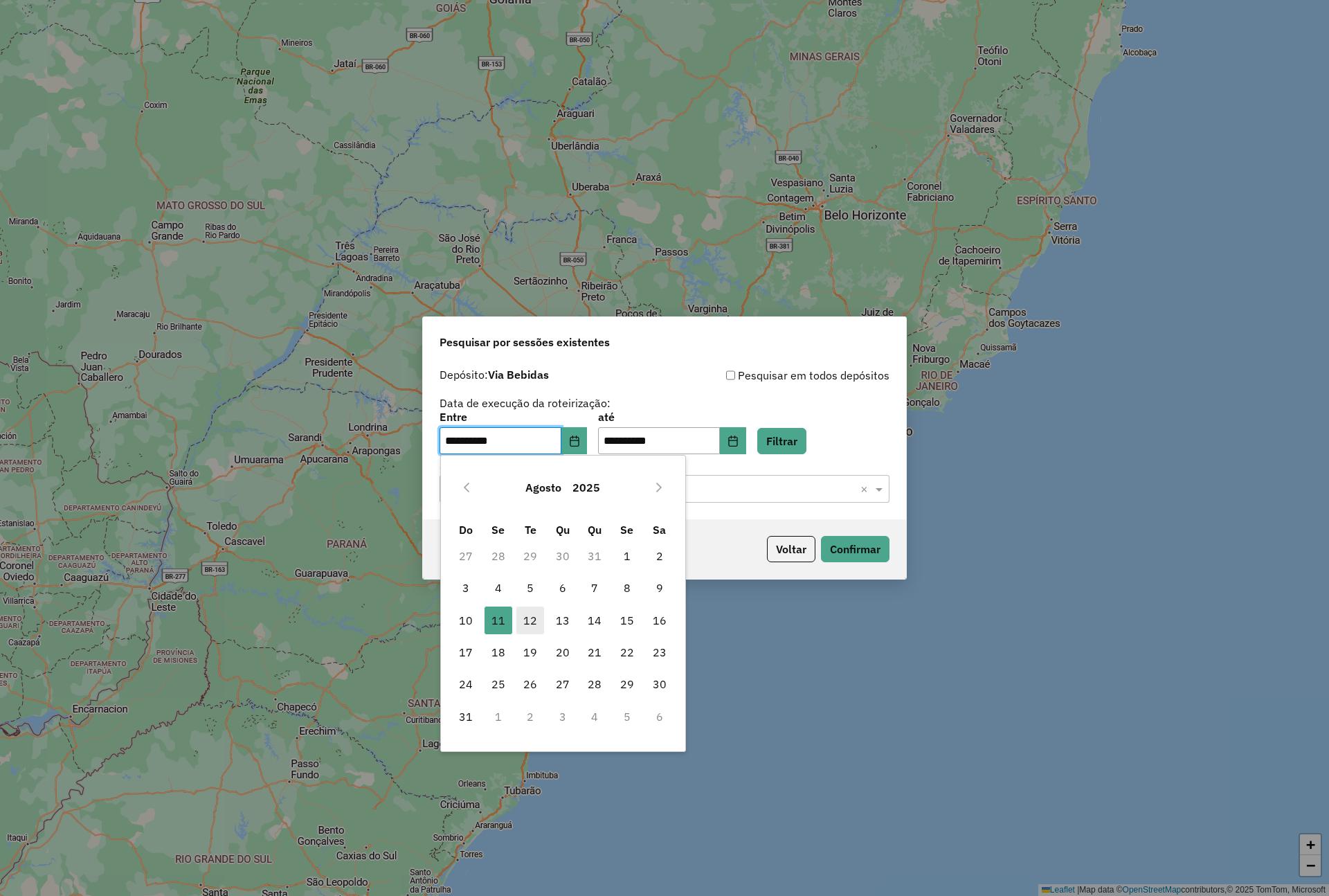
click at [535, 617] on span "12" at bounding box center [530, 620] width 28 height 28
type input "**********"
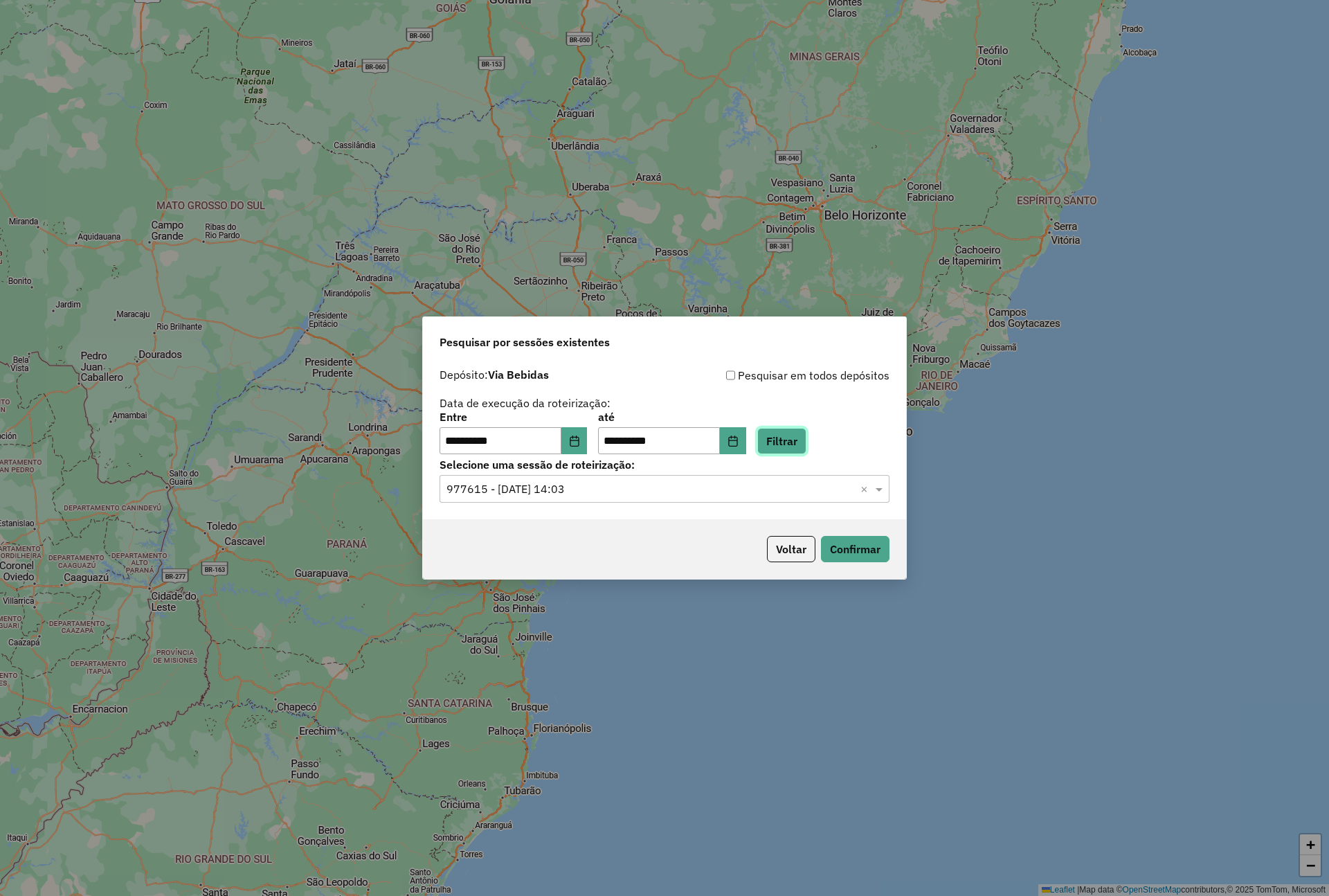
click at [796, 448] on button "Filtrar" at bounding box center [781, 440] width 49 height 26
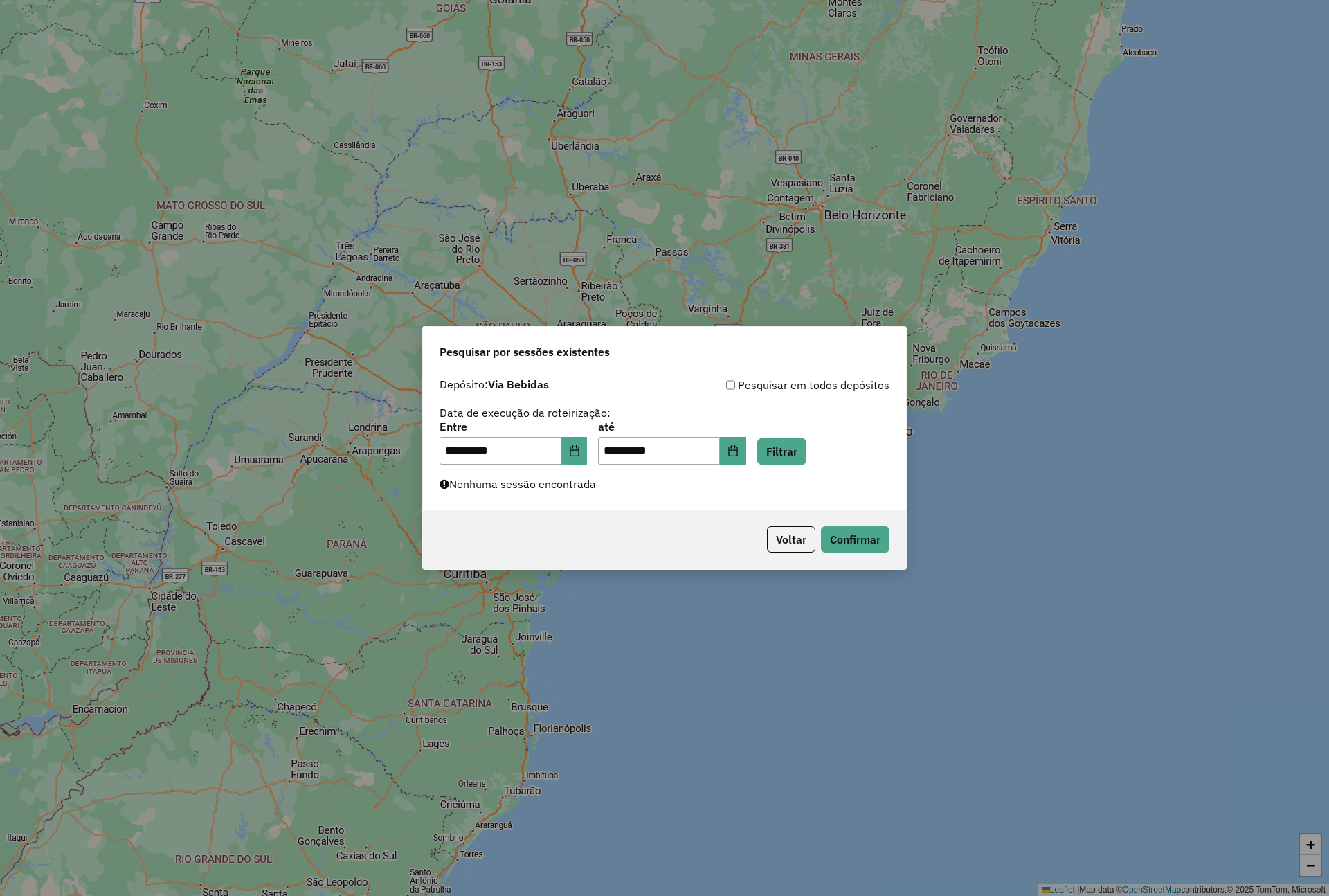
click at [646, 482] on div "**********" at bounding box center [664, 440] width 483 height 138
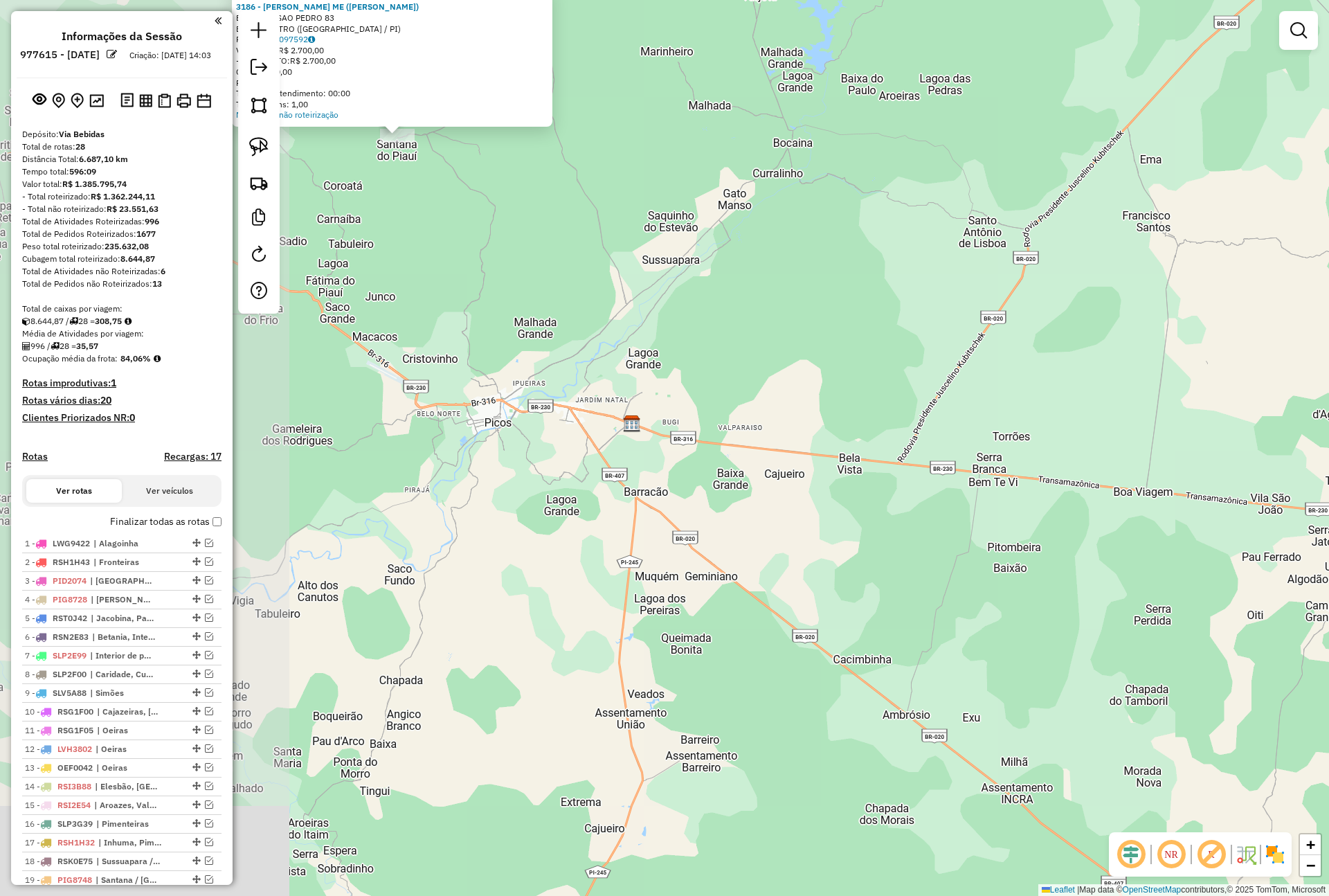
drag, startPoint x: 719, startPoint y: 502, endPoint x: 1018, endPoint y: 499, distance: 299.0
click at [1018, 499] on div "Atividade não roteirizada 3186 - DEUSIMAR BORGES LEAL ME ([PERSON_NAME]) Endere…" at bounding box center [664, 448] width 1329 height 896
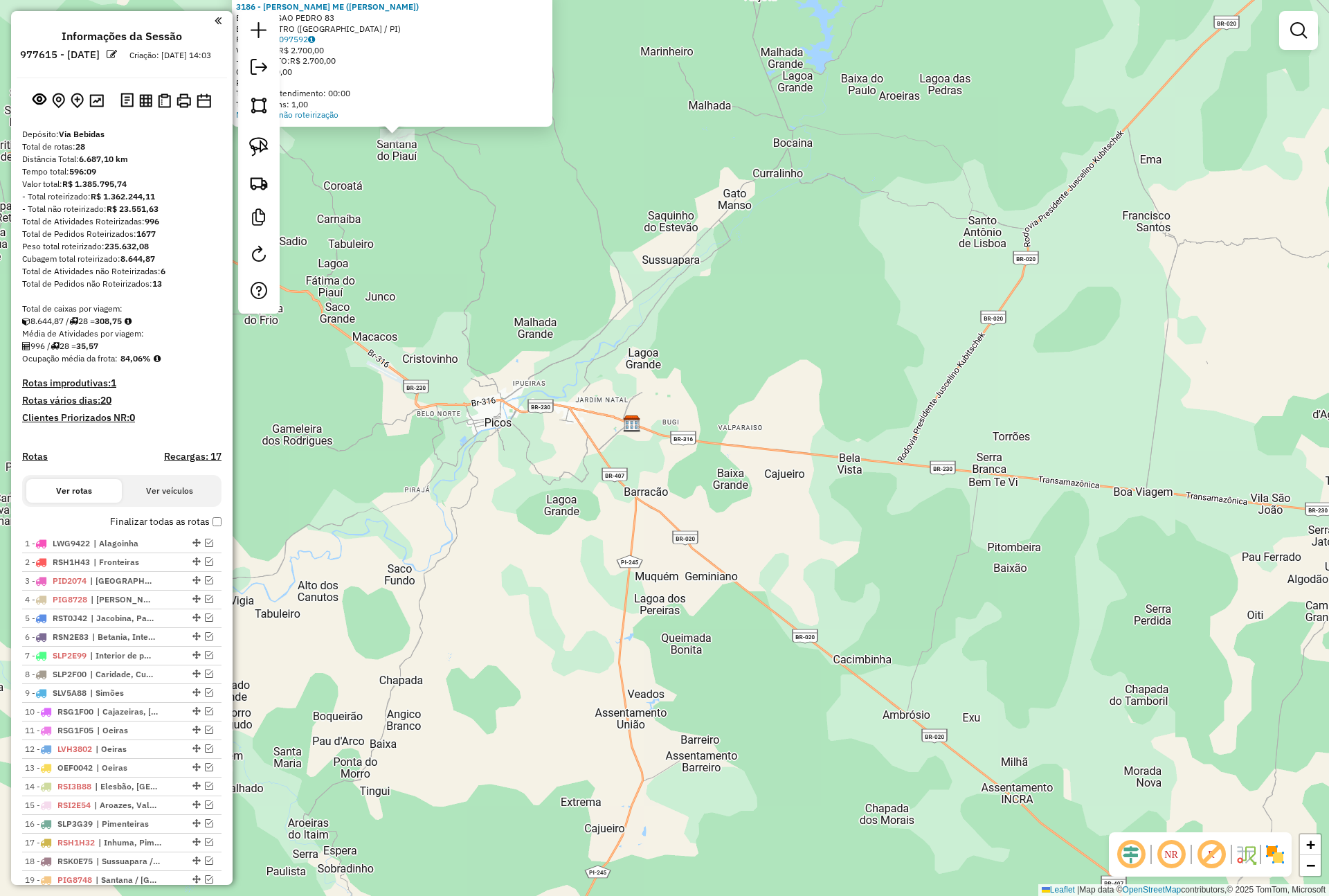
click at [357, 518] on div "Atividade não roteirizada 3186 - DEUSIMAR BORGES LEAL ME ([PERSON_NAME]) Endere…" at bounding box center [664, 448] width 1329 height 896
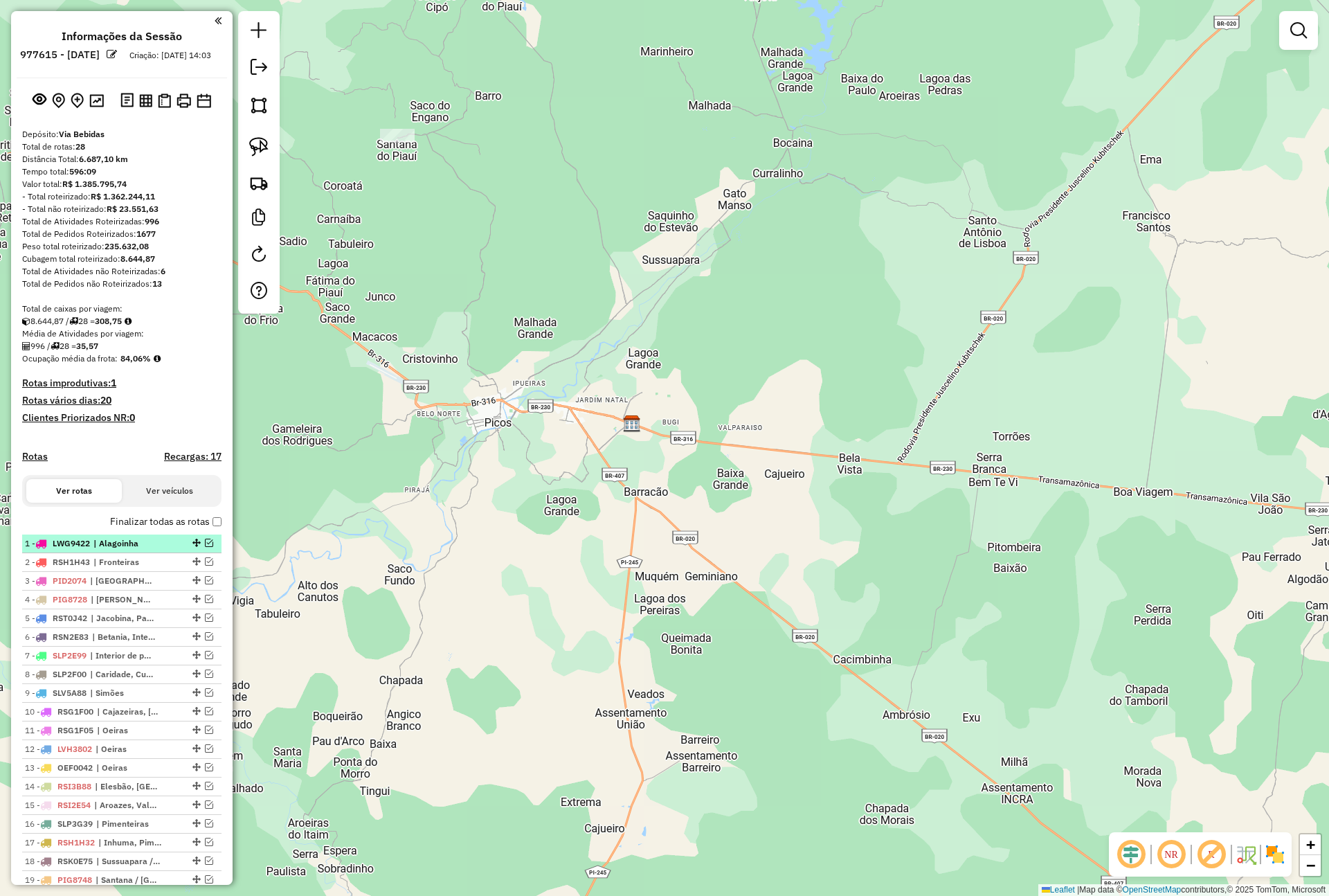
click at [134, 550] on span "| Alagoinha" at bounding box center [125, 544] width 64 height 13
select select "**********"
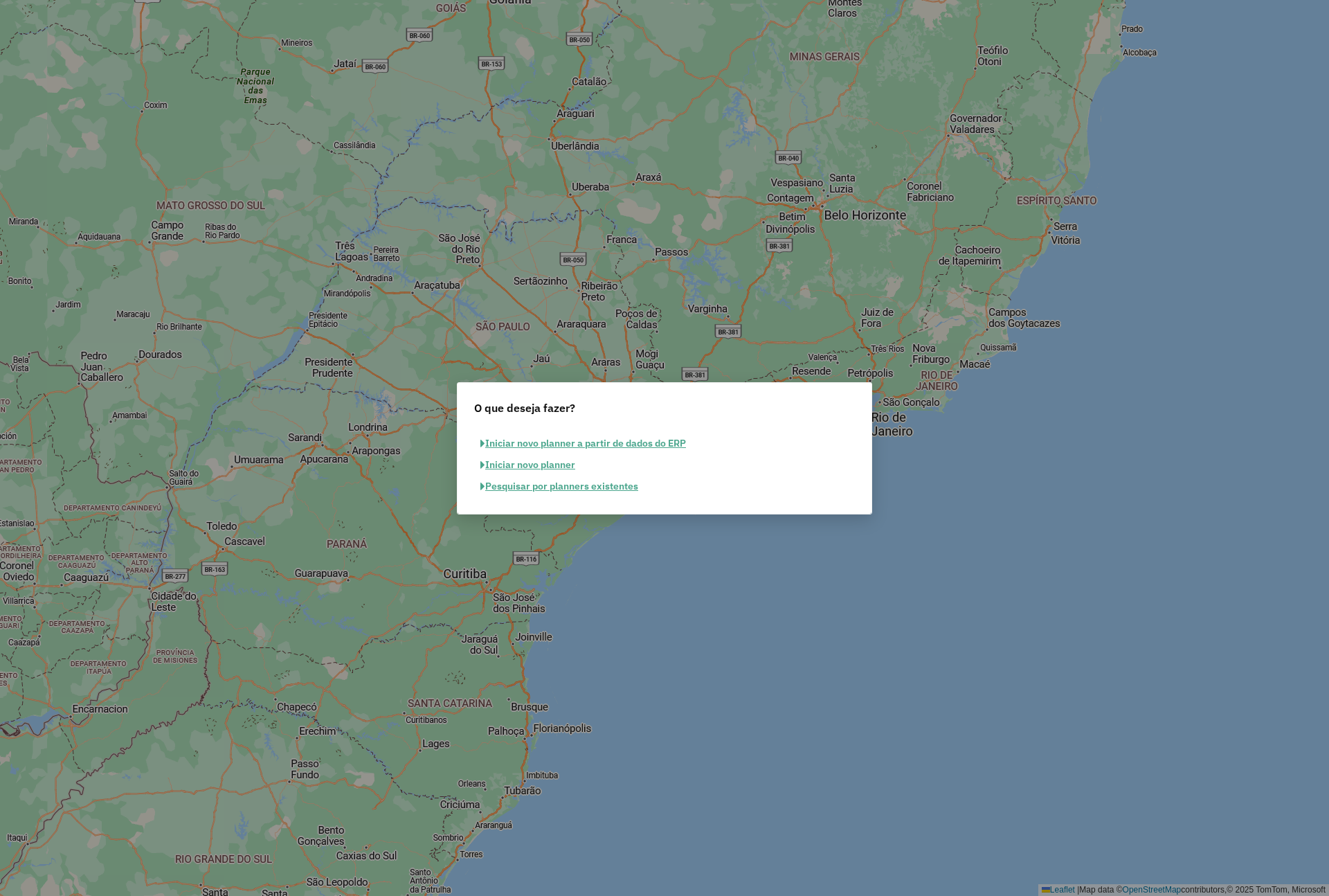
click at [557, 468] on button "Iniciar novo planner" at bounding box center [528, 465] width 108 height 22
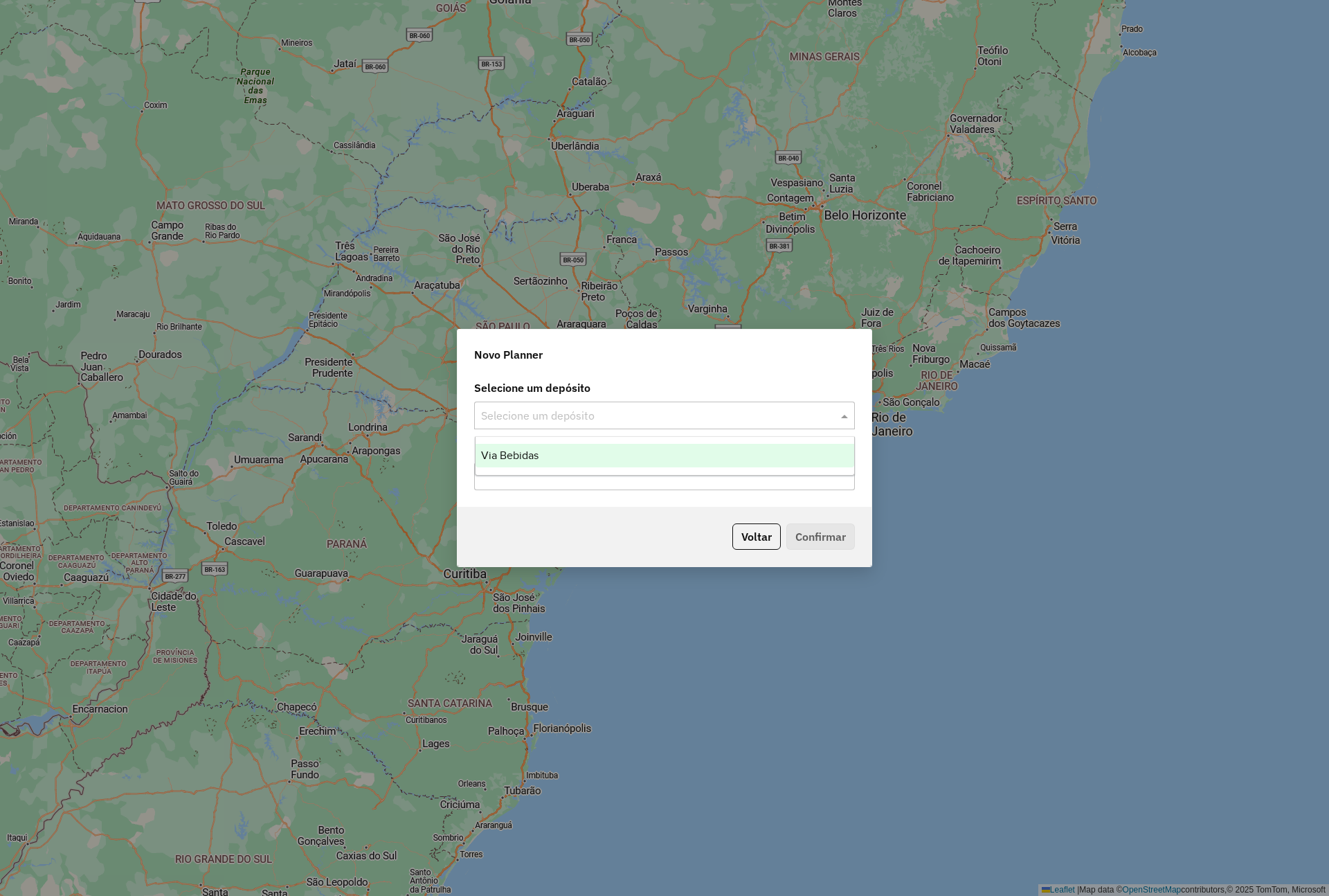
click at [636, 416] on input "text" at bounding box center [650, 416] width 339 height 17
click at [602, 457] on div "Via Bebidas" at bounding box center [664, 456] width 378 height 23
click at [590, 470] on input "text" at bounding box center [664, 476] width 380 height 28
click at [757, 533] on button "Voltar" at bounding box center [757, 535] width 48 height 26
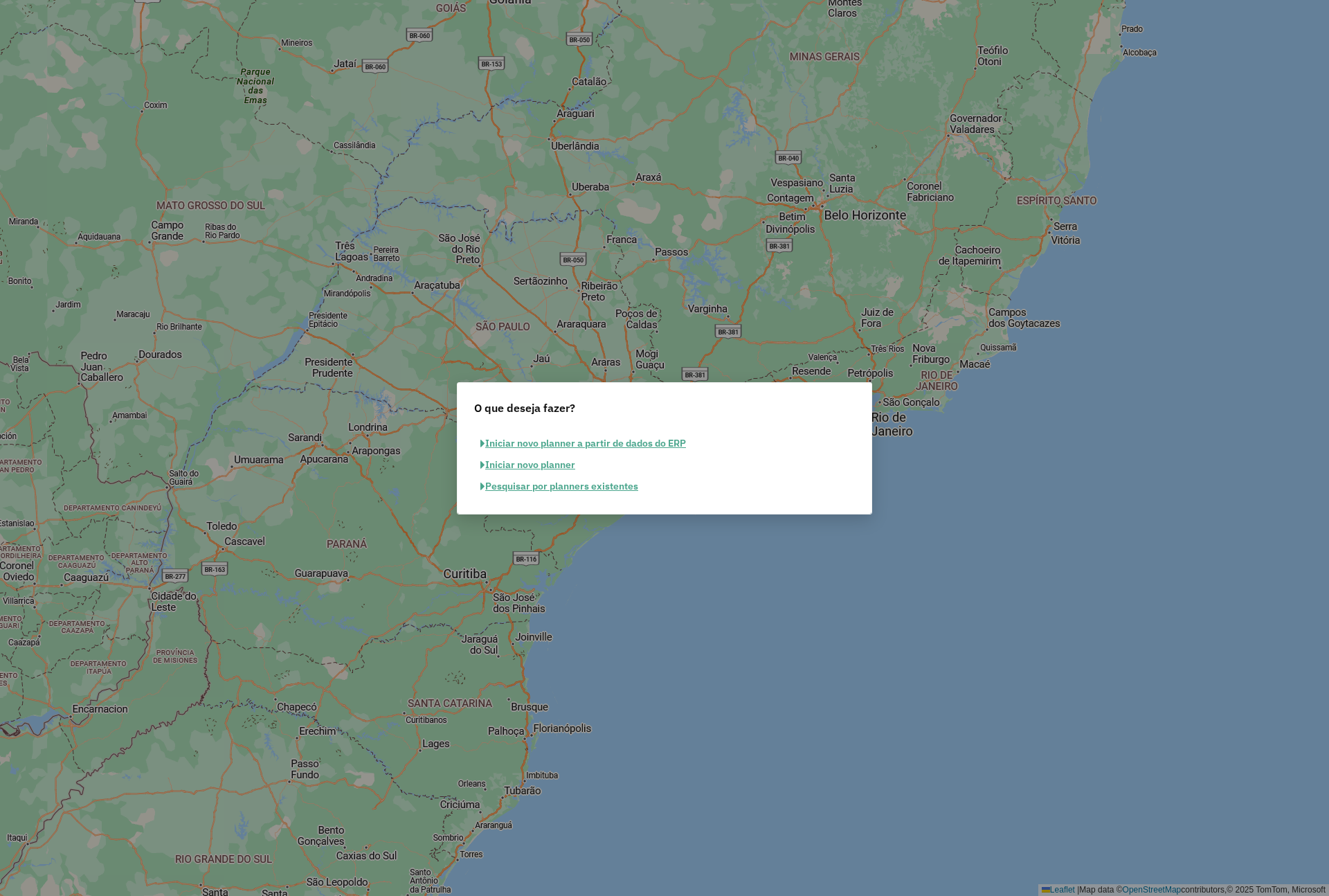
click at [549, 487] on button "Pesquisar por planners existentes" at bounding box center [560, 486] width 170 height 22
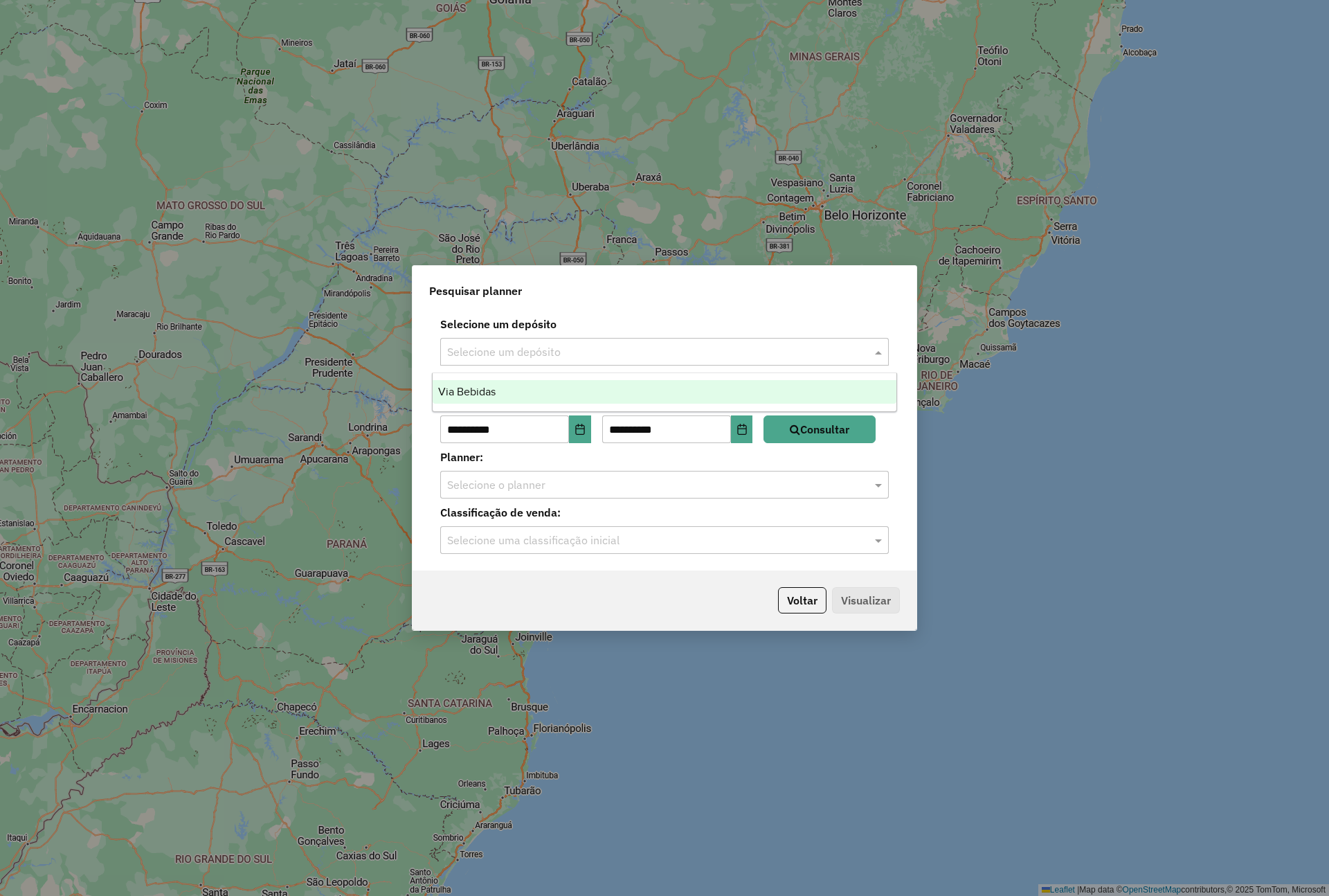
click at [612, 347] on input "text" at bounding box center [651, 352] width 407 height 17
click at [581, 391] on div "Via Bebidas" at bounding box center [664, 392] width 463 height 23
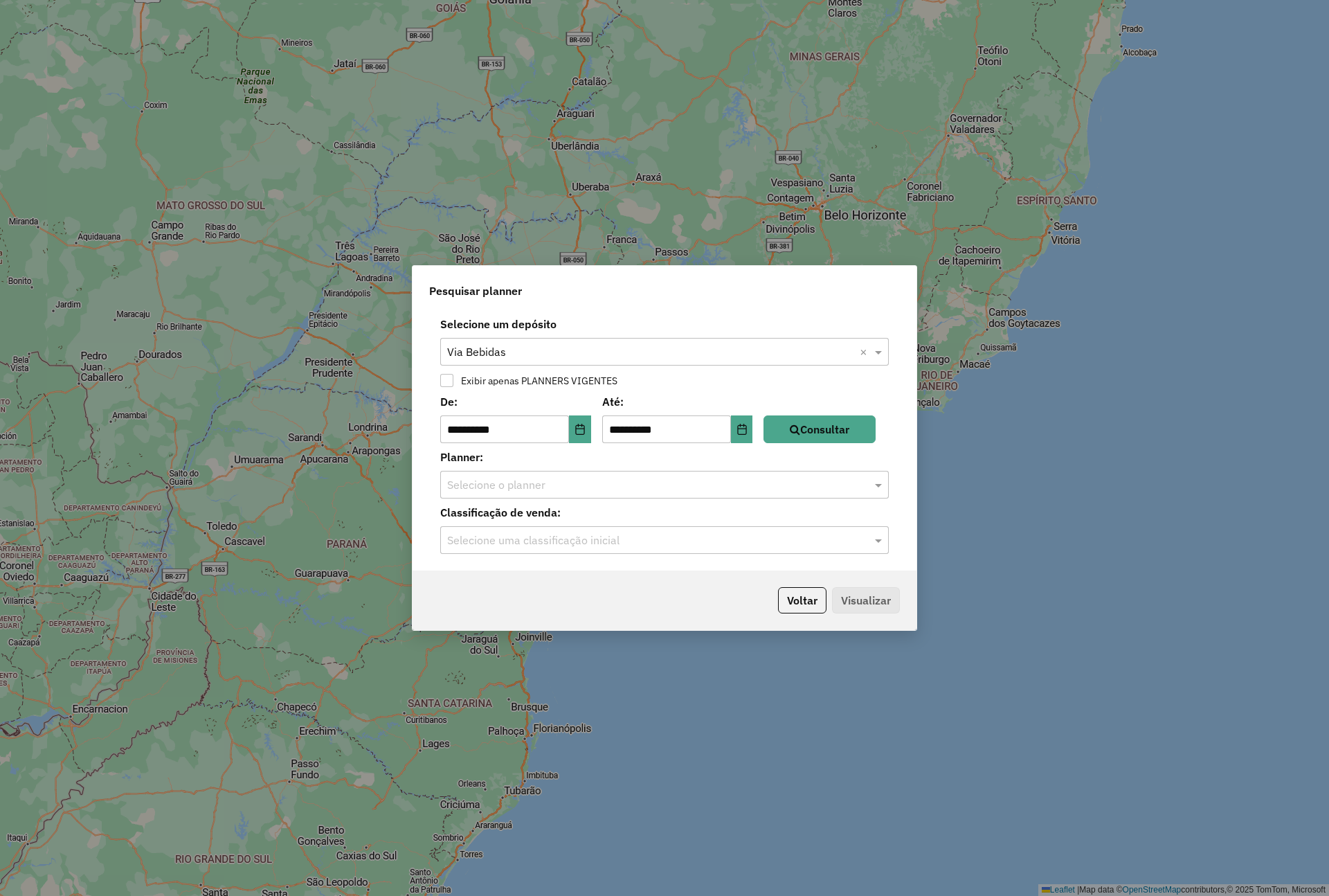
click at [557, 484] on input "text" at bounding box center [651, 485] width 407 height 17
click at [582, 431] on icon "Choose Date" at bounding box center [579, 429] width 9 height 11
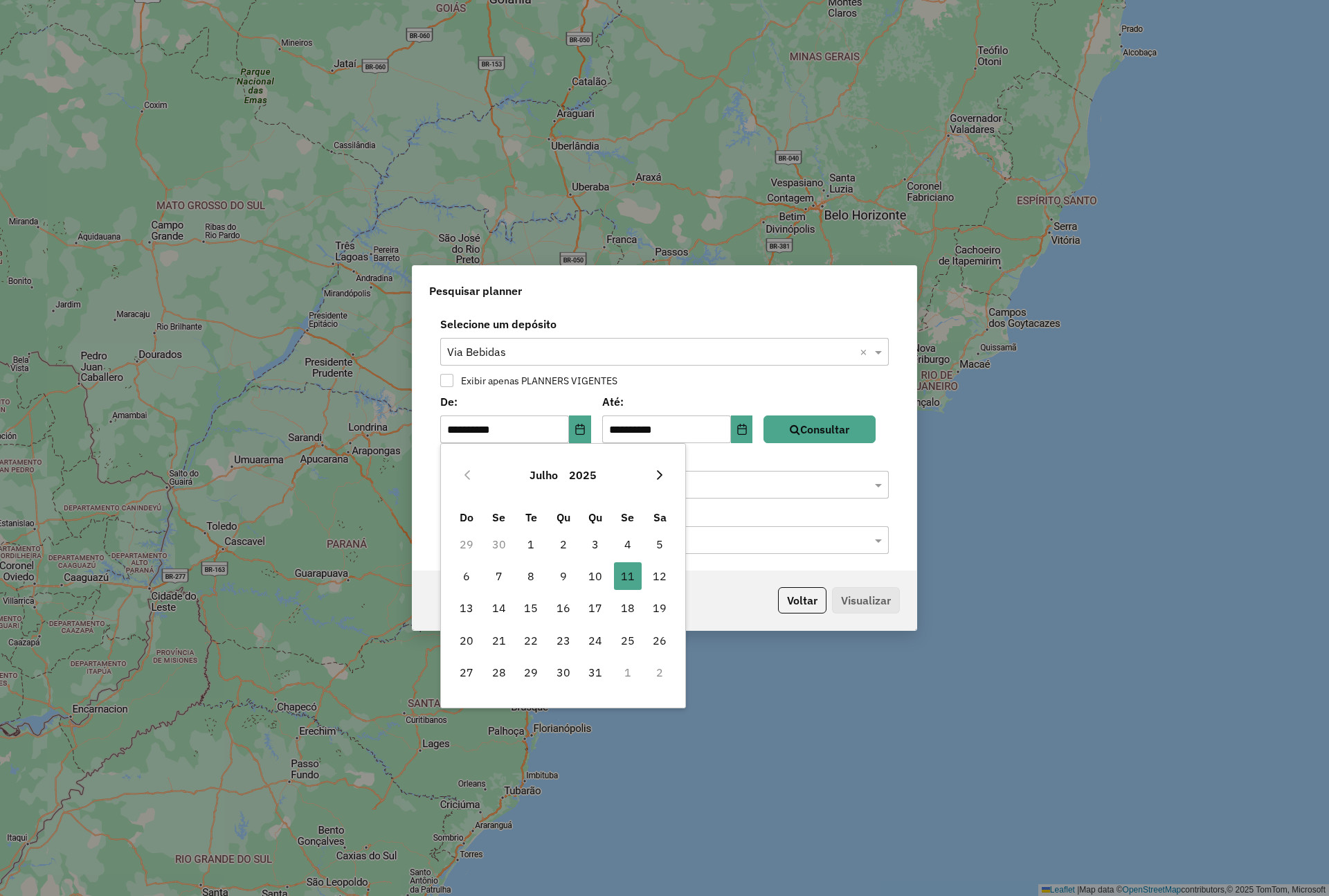
click at [651, 470] on button "Next Month" at bounding box center [659, 474] width 22 height 22
drag, startPoint x: 519, startPoint y: 605, endPoint x: 529, endPoint y: 599, distance: 11.7
click at [519, 605] on span "12" at bounding box center [531, 607] width 28 height 28
type input "**********"
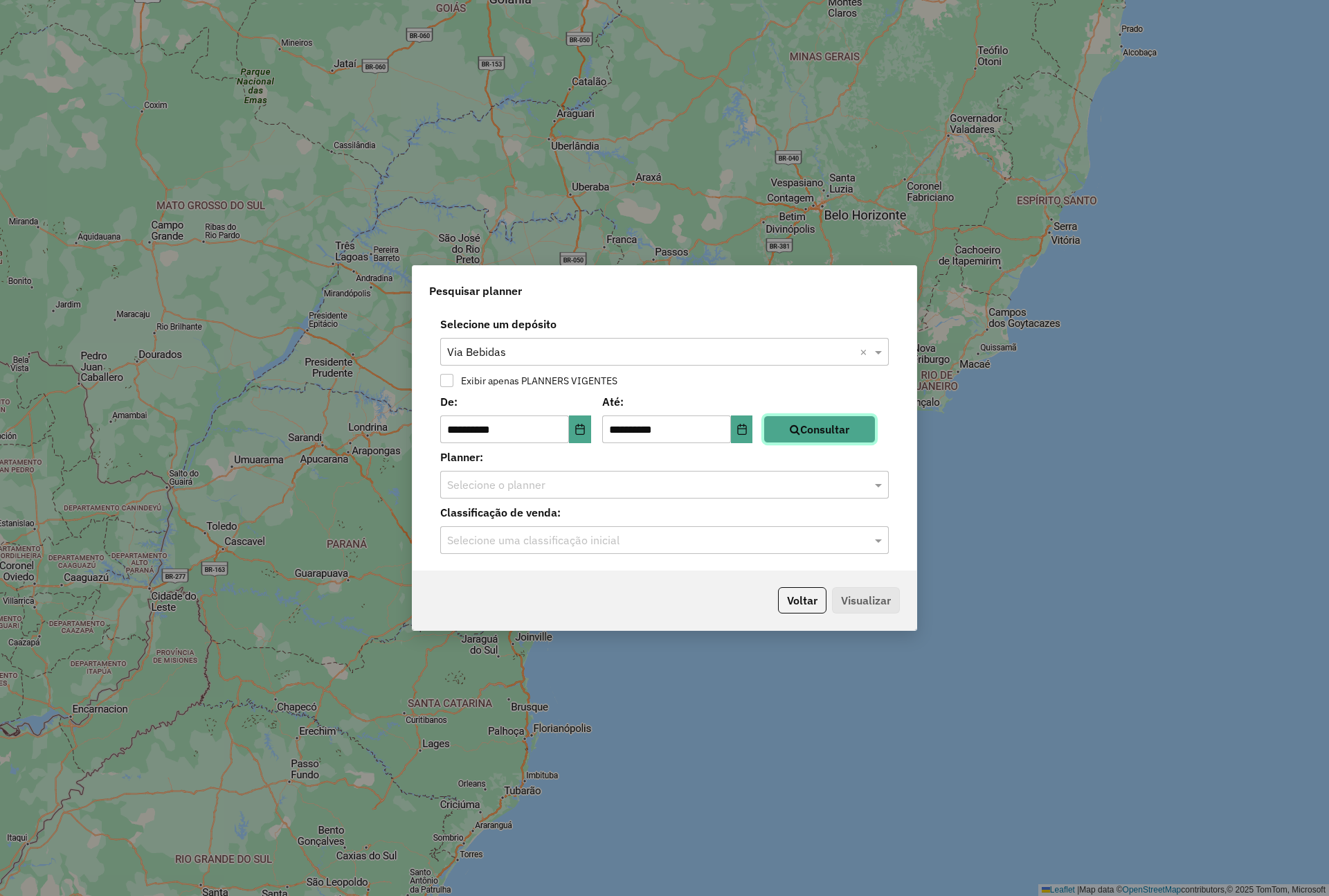
click at [832, 432] on button "Consultar" at bounding box center [819, 429] width 112 height 28
click at [778, 551] on div "Selecione uma classificação inicial" at bounding box center [664, 540] width 448 height 28
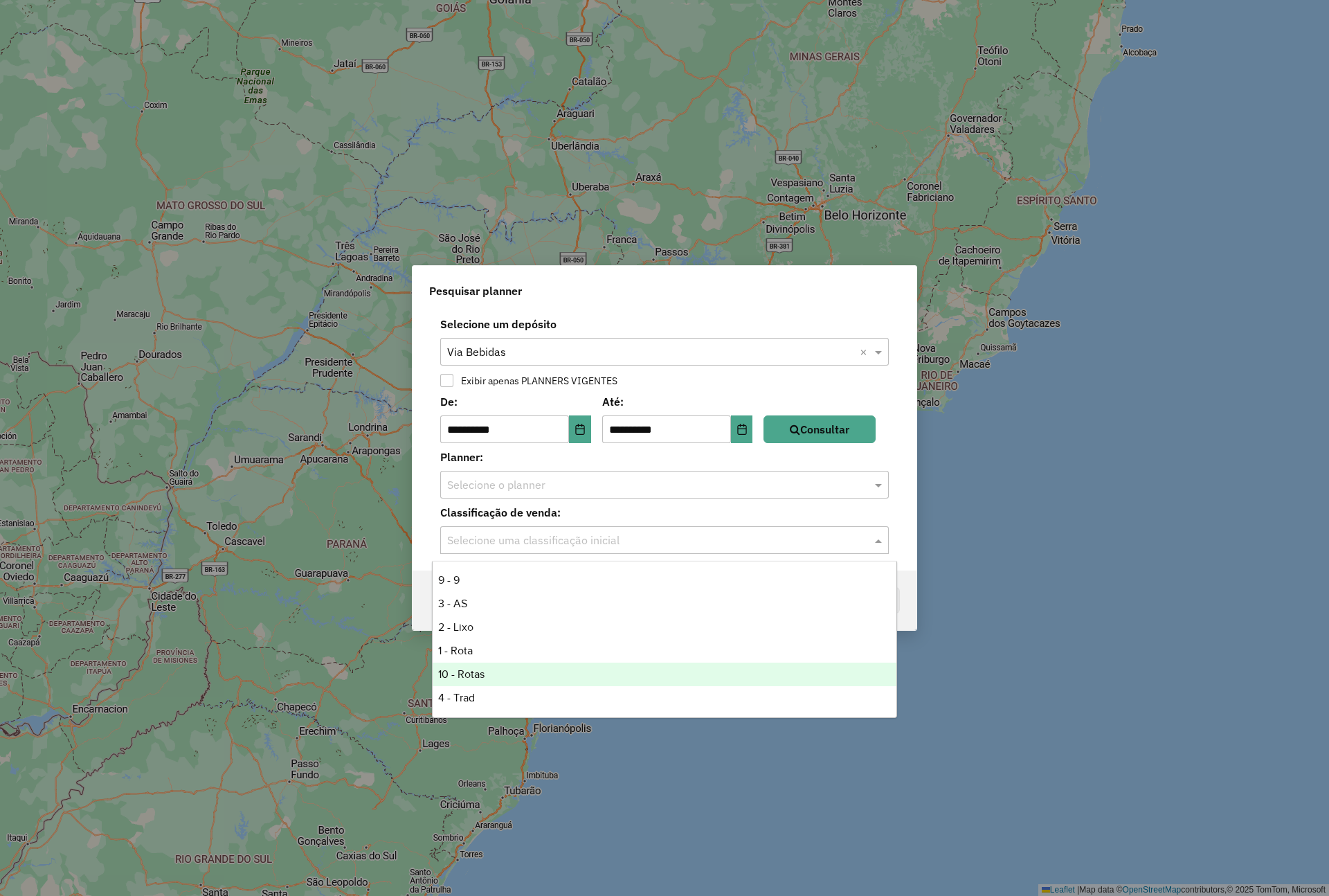
click at [499, 667] on div "10 - Rotas" at bounding box center [664, 674] width 463 height 23
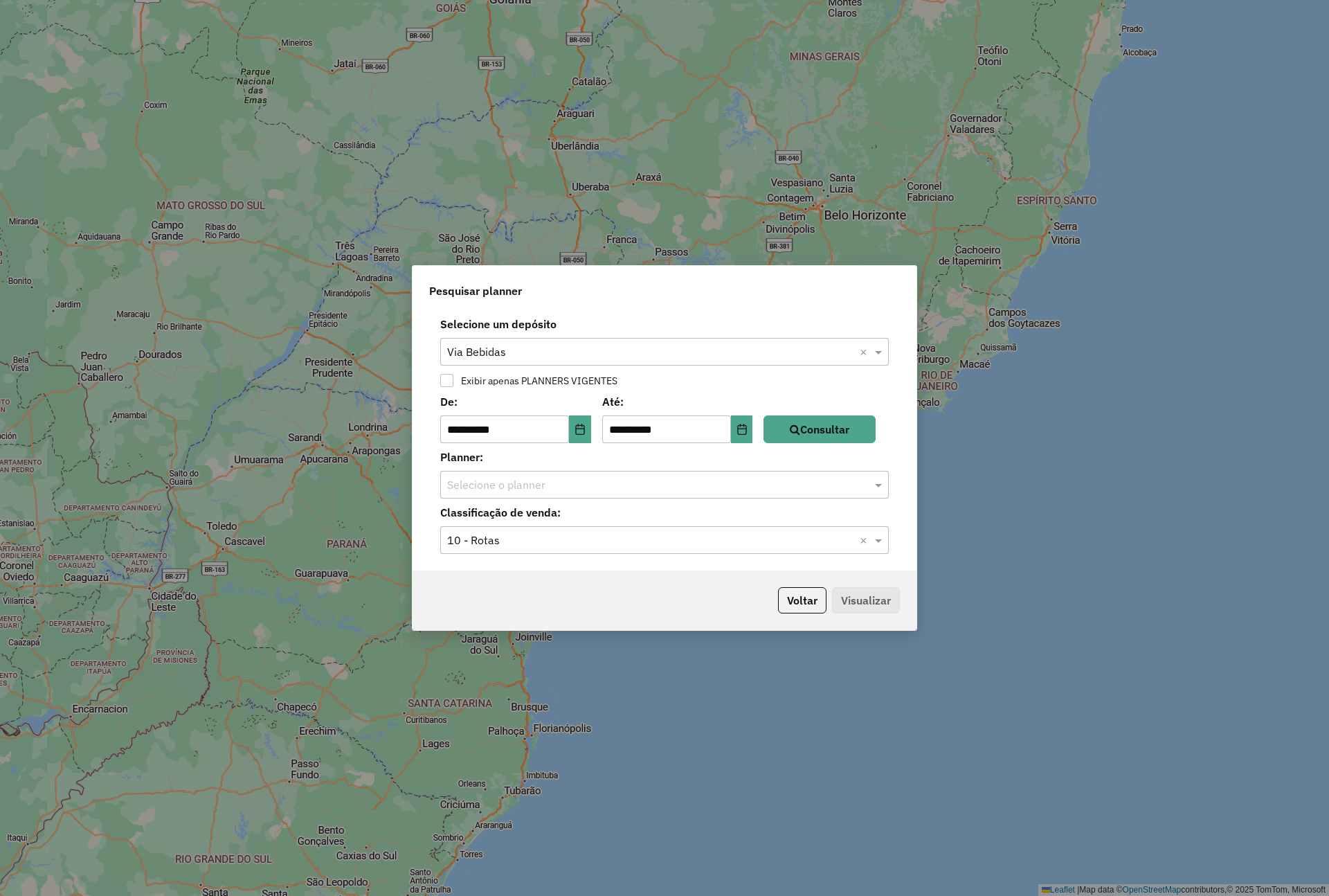
click at [760, 490] on input "text" at bounding box center [651, 485] width 407 height 17
click at [470, 530] on th "Data Cadastro" at bounding box center [491, 526] width 109 height 18
type input "********"
click at [833, 424] on button "Consultar" at bounding box center [819, 429] width 112 height 28
click at [791, 593] on button "Voltar" at bounding box center [803, 599] width 48 height 26
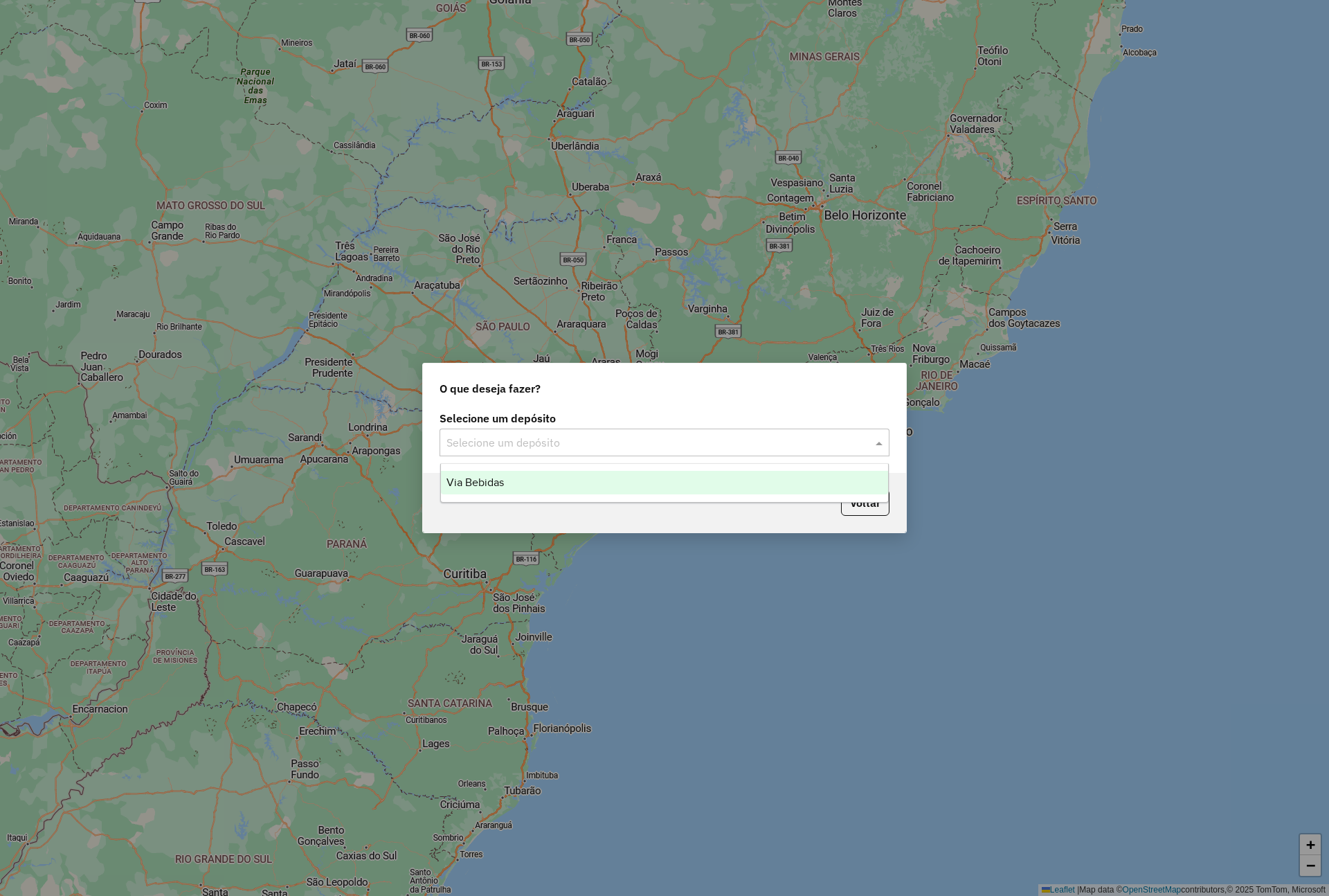
drag, startPoint x: 604, startPoint y: 443, endPoint x: 595, endPoint y: 447, distance: 9.8
click at [604, 443] on input "text" at bounding box center [650, 443] width 408 height 17
click at [523, 476] on div "Via Bebidas" at bounding box center [664, 483] width 447 height 23
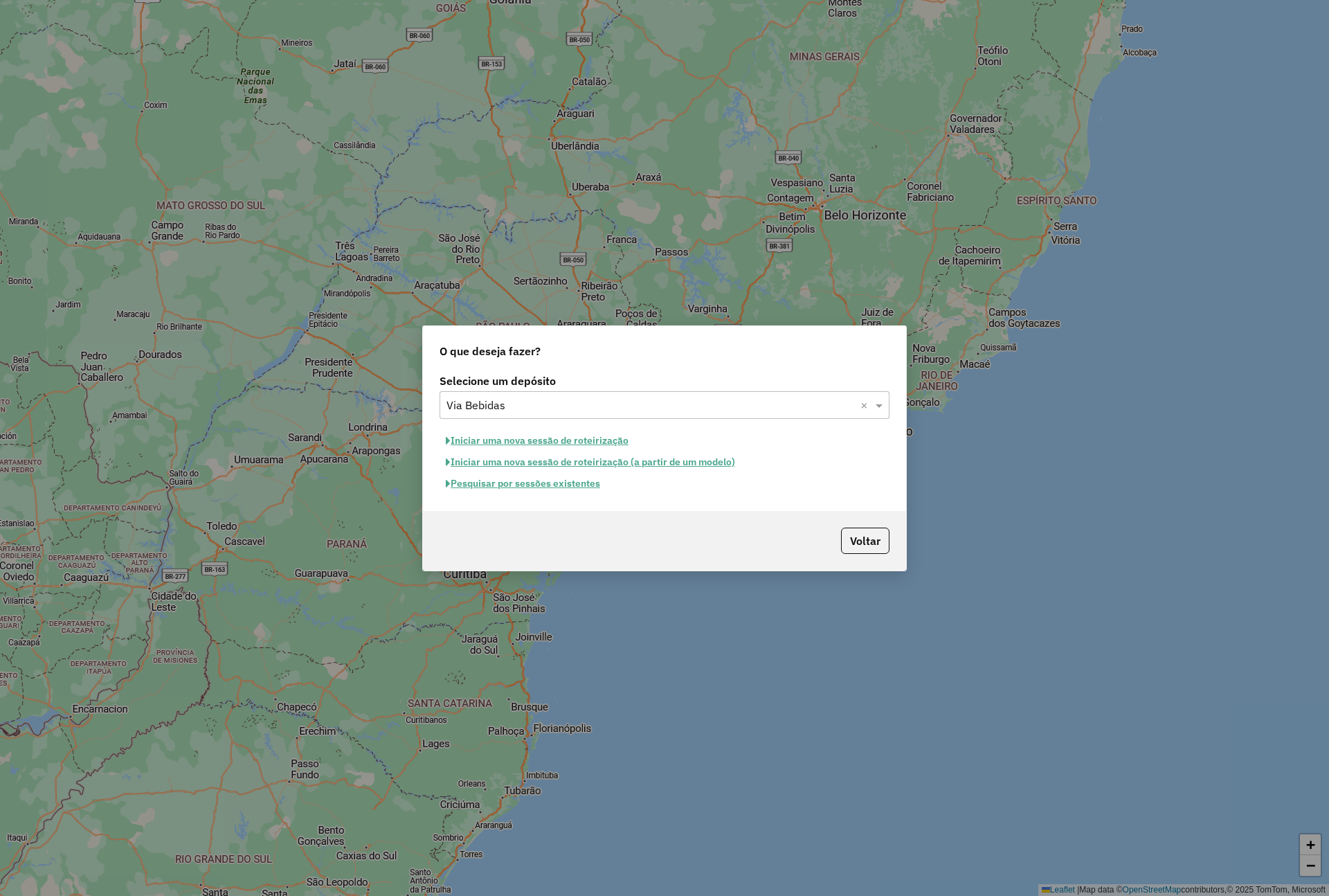
click at [547, 486] on button "Pesquisar por sessões existentes" at bounding box center [523, 483] width 167 height 22
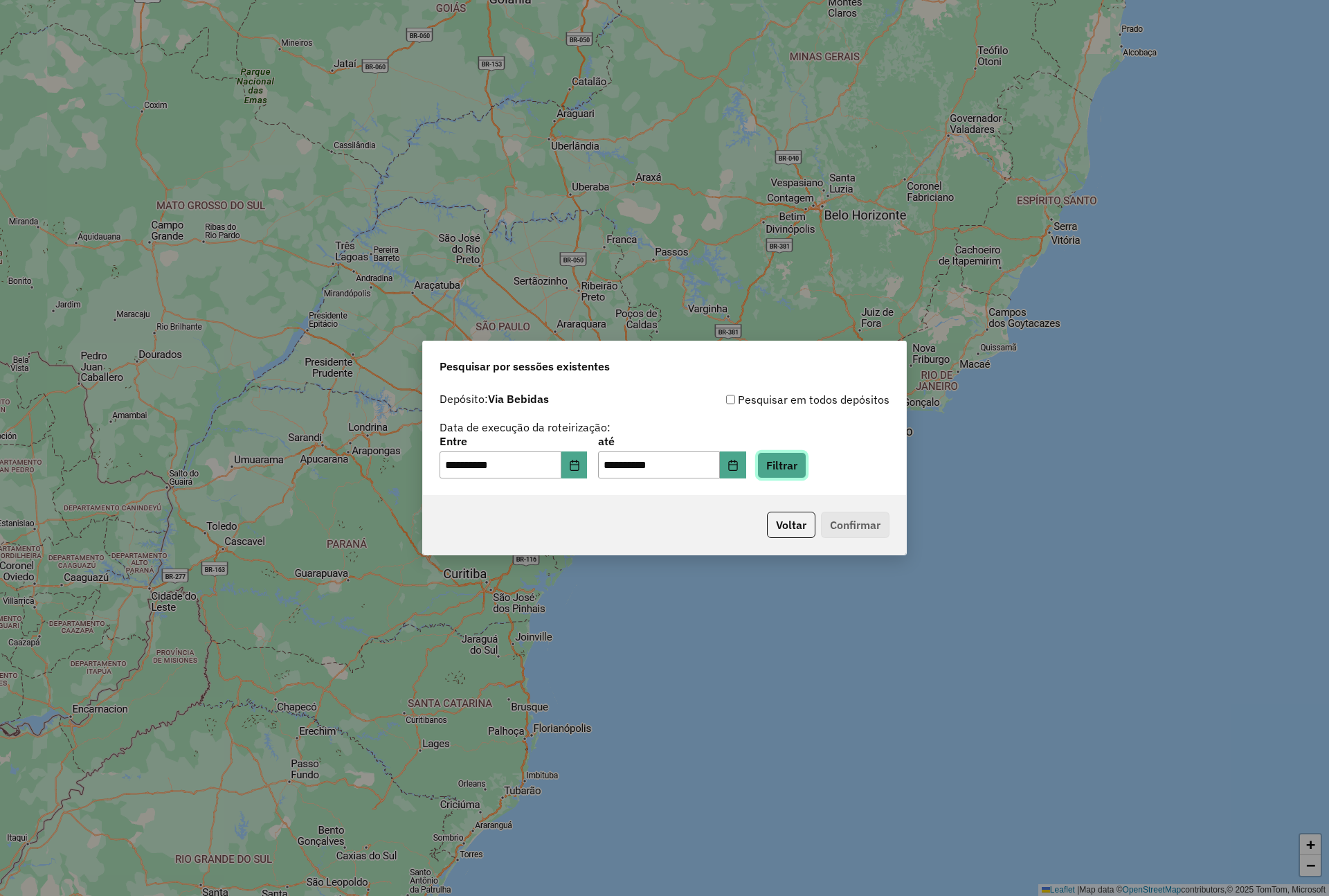
click at [806, 470] on button "Filtrar" at bounding box center [781, 465] width 49 height 26
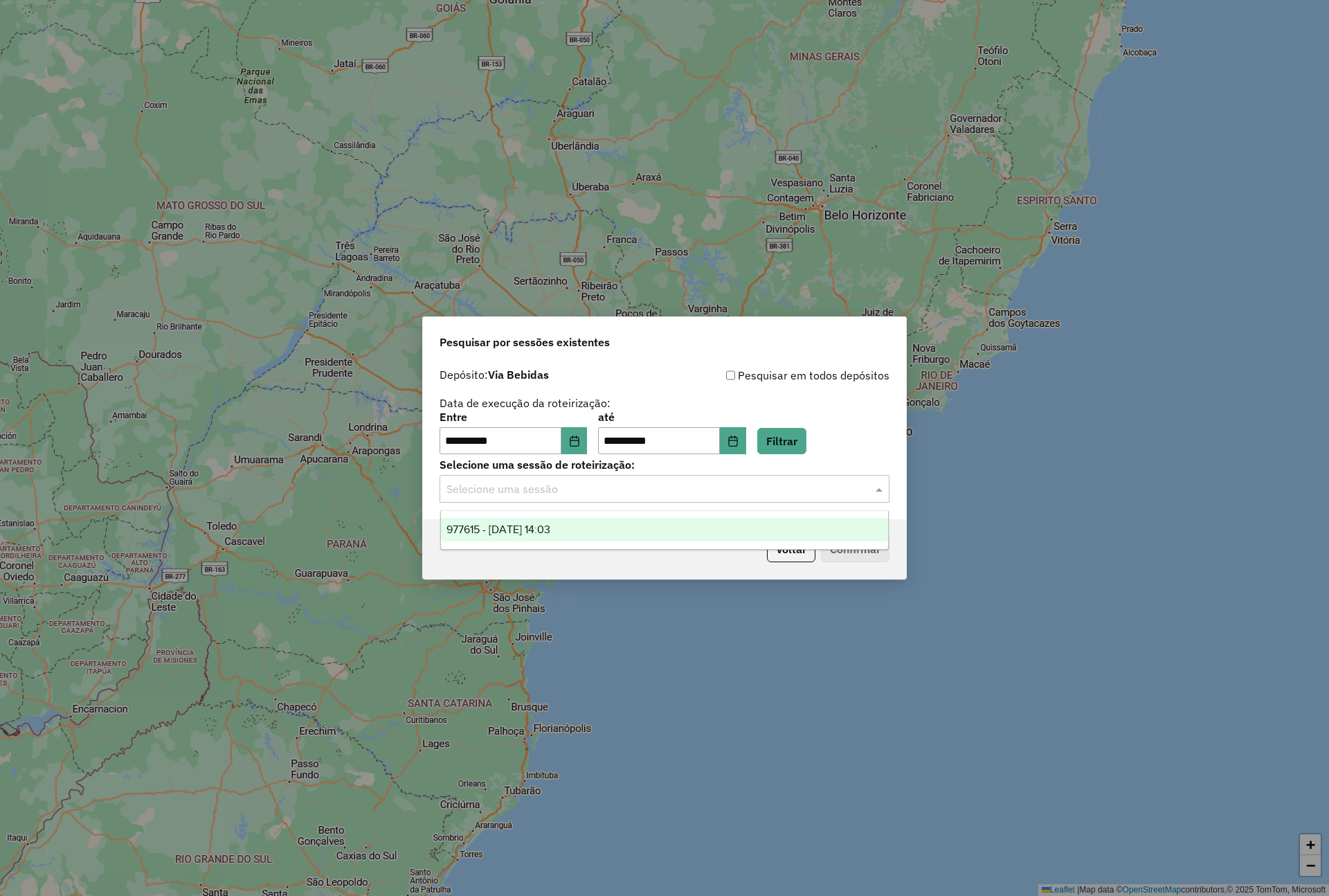
drag, startPoint x: 821, startPoint y: 488, endPoint x: 812, endPoint y: 489, distance: 9.1
click at [821, 488] on input "text" at bounding box center [650, 489] width 408 height 17
drag, startPoint x: 621, startPoint y: 534, endPoint x: 642, endPoint y: 538, distance: 21.4
click at [621, 534] on div "977615 - 11/08/2025 14:03" at bounding box center [664, 529] width 447 height 23
click at [843, 557] on button "Confirmar" at bounding box center [855, 548] width 68 height 26
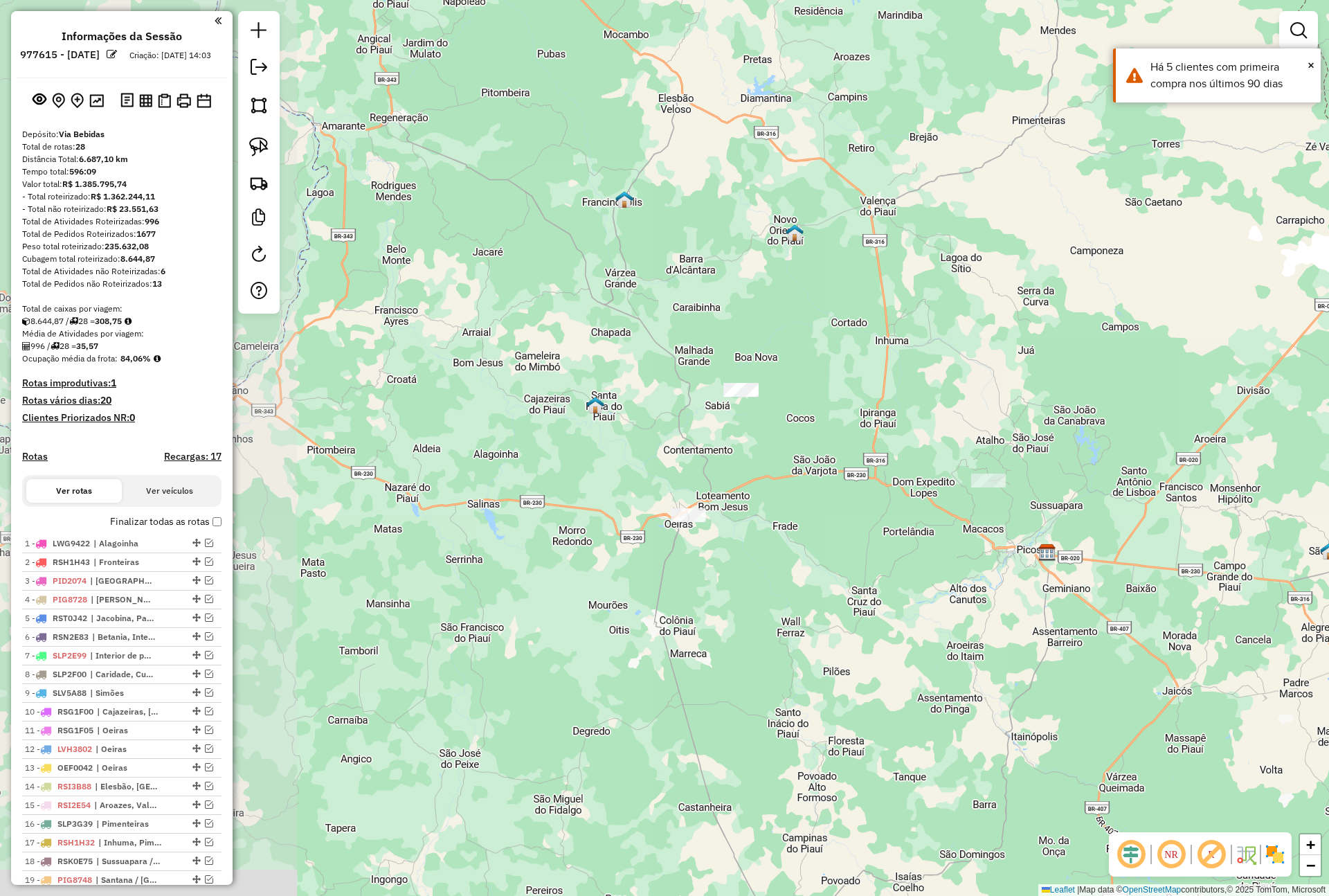
drag, startPoint x: 480, startPoint y: 293, endPoint x: 863, endPoint y: 397, distance: 396.9
click at [863, 397] on div "Janela de atendimento Grade de atendimento Capacidade Transportadoras Veículos …" at bounding box center [664, 448] width 1329 height 896
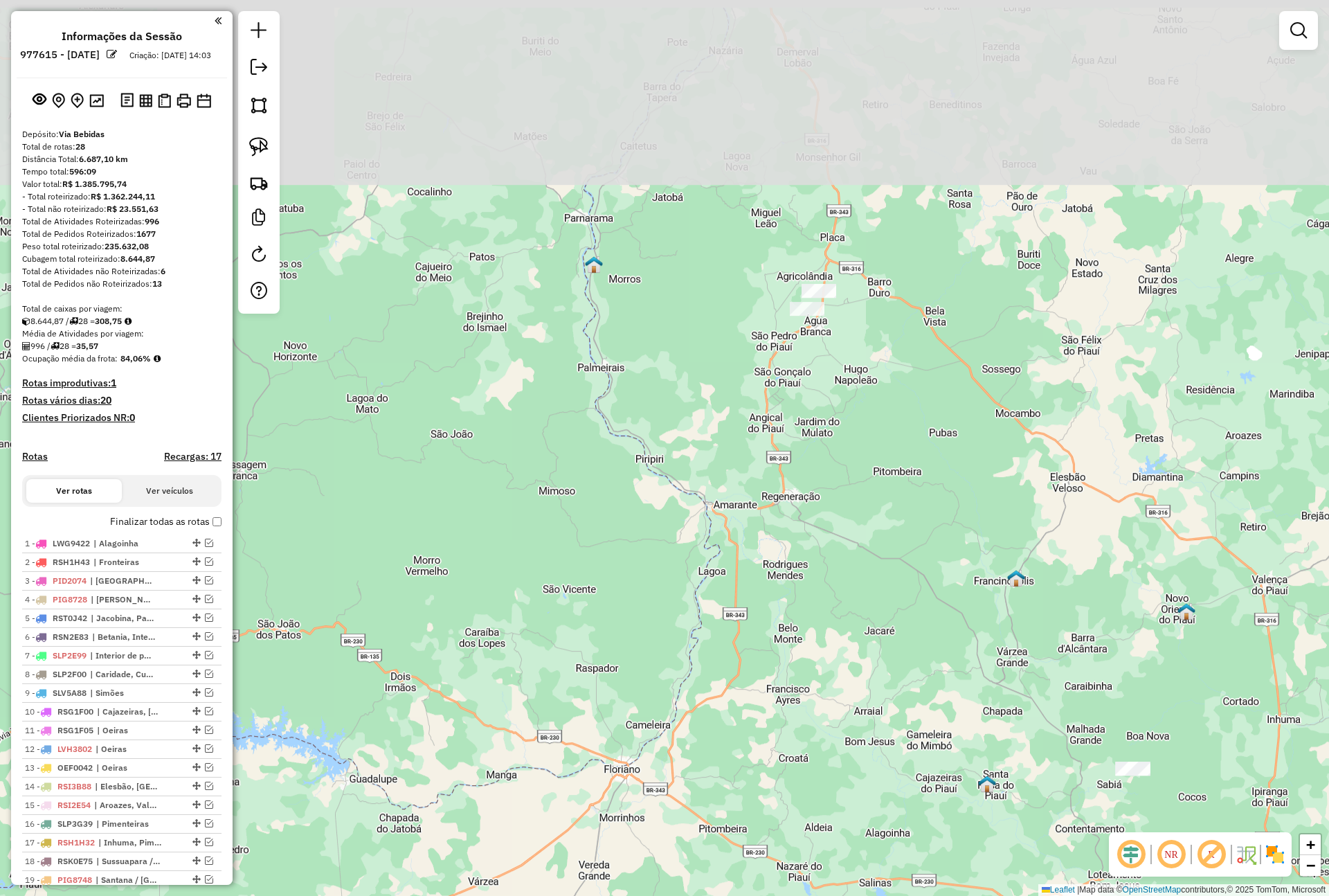
drag, startPoint x: 752, startPoint y: 196, endPoint x: 802, endPoint y: 370, distance: 181.0
click at [773, 424] on div "Janela de atendimento Grade de atendimento Capacidade Transportadoras Veículos …" at bounding box center [664, 448] width 1329 height 896
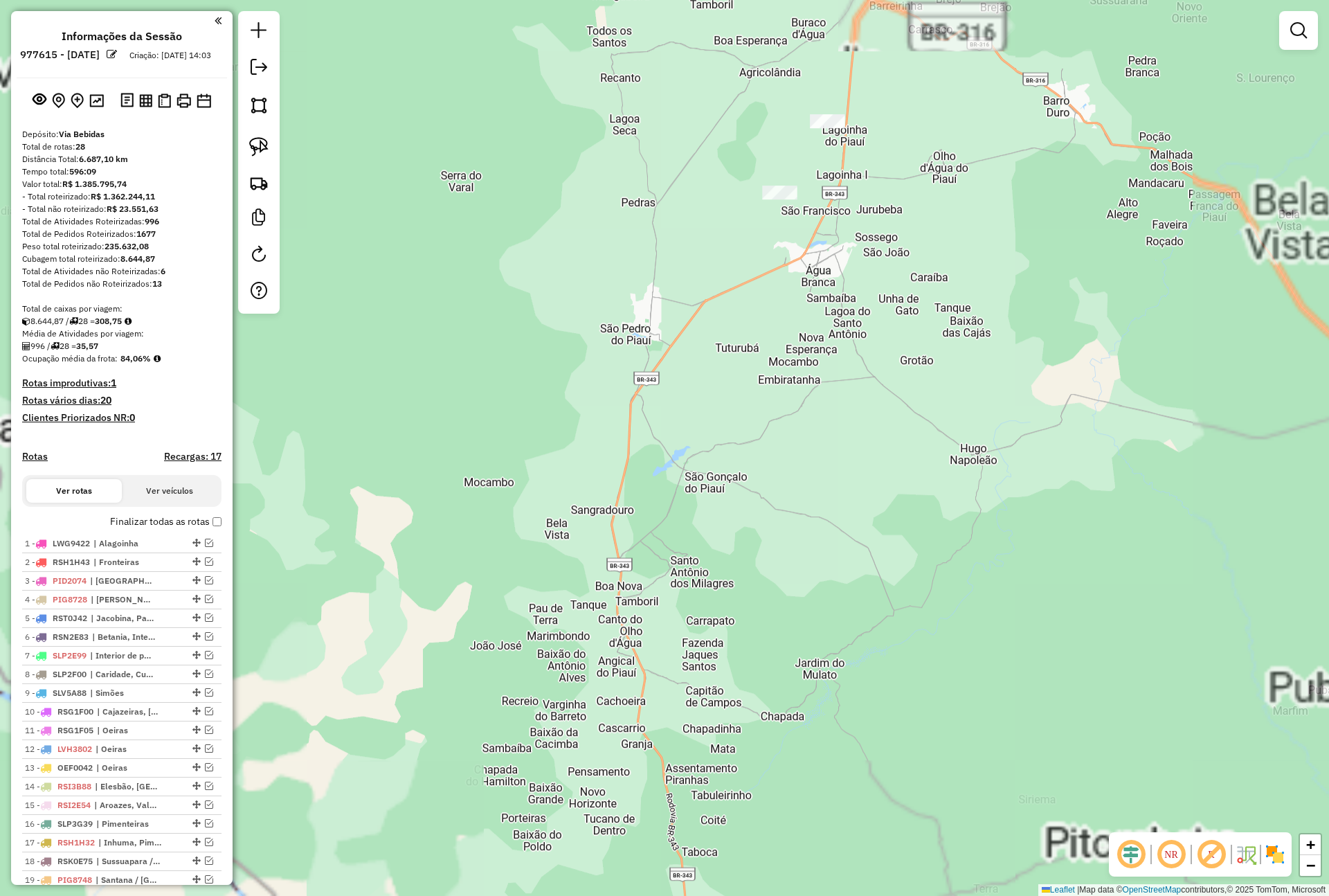
drag, startPoint x: 824, startPoint y: 238, endPoint x: 806, endPoint y: 301, distance: 65.5
click at [806, 301] on div "Janela de atendimento Grade de atendimento Capacidade Transportadoras Veículos …" at bounding box center [664, 448] width 1329 height 896
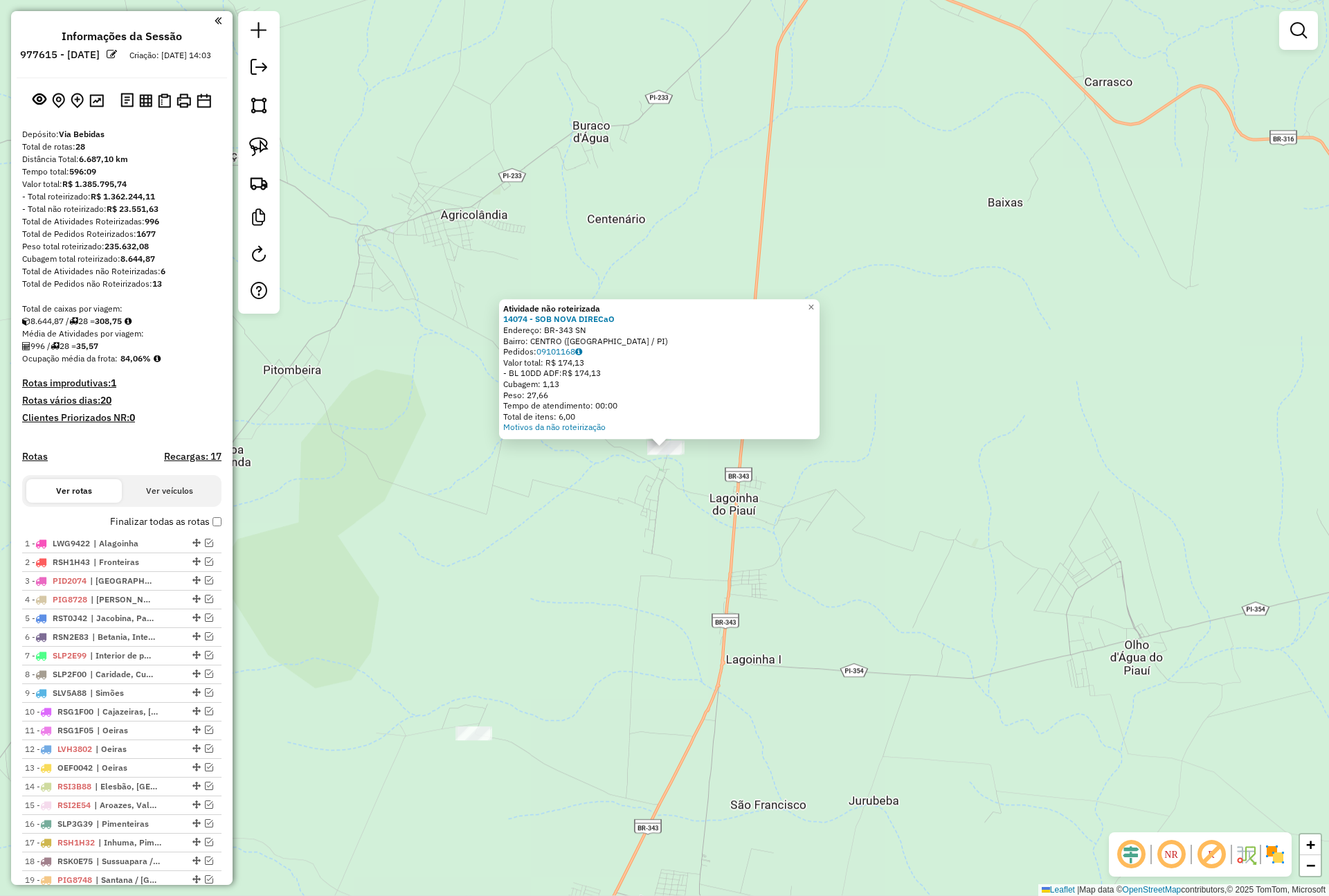
click at [349, 352] on div "Atividade não roteirizada 14074 - SOB NOVA DIRECaO Endereço: BR-343 SN Bairro: …" at bounding box center [664, 448] width 1329 height 896
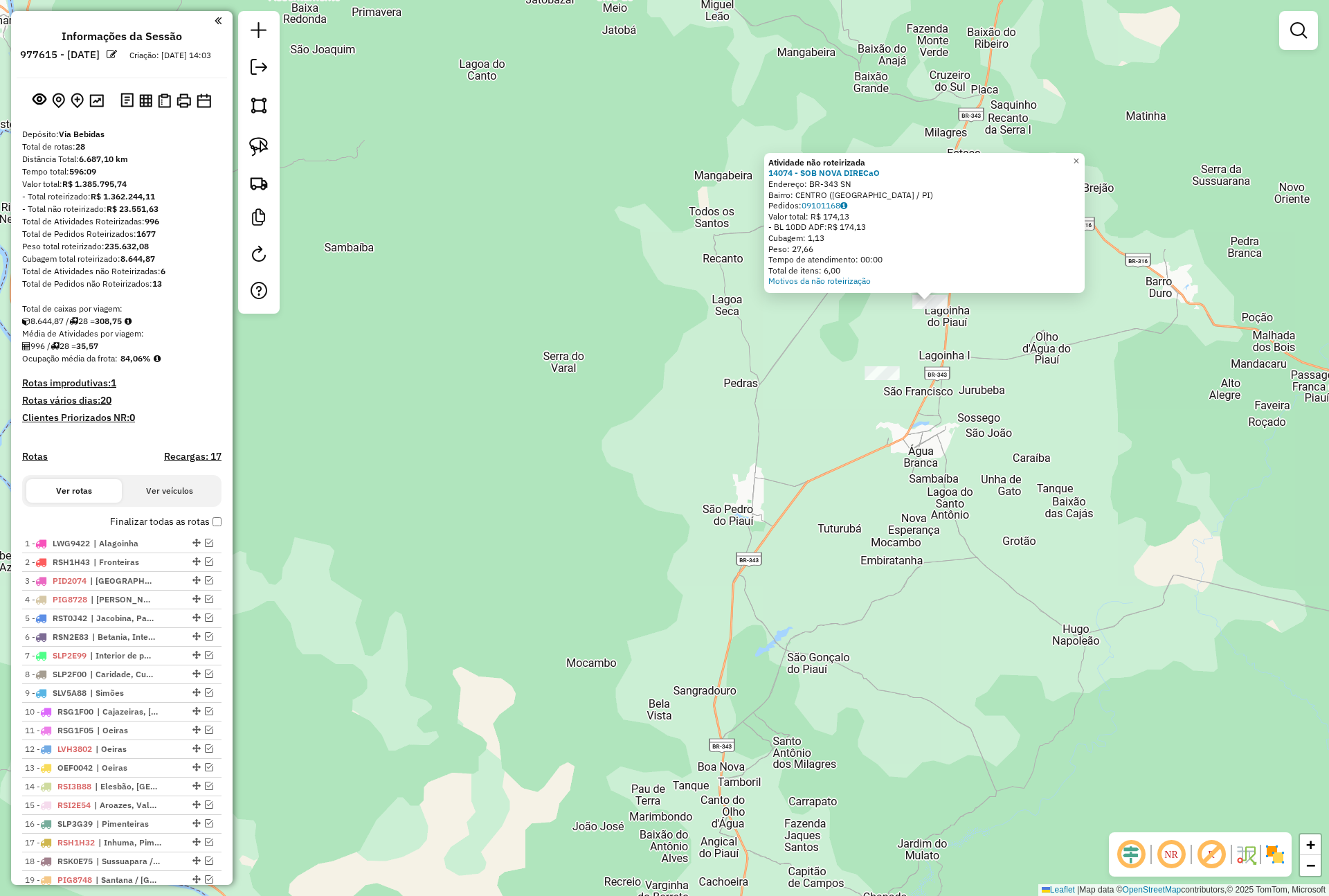
click at [821, 343] on div "Atividade não roteirizada 14074 - SOB NOVA DIRECaO Endereço: BR-343 SN Bairro: …" at bounding box center [664, 448] width 1329 height 896
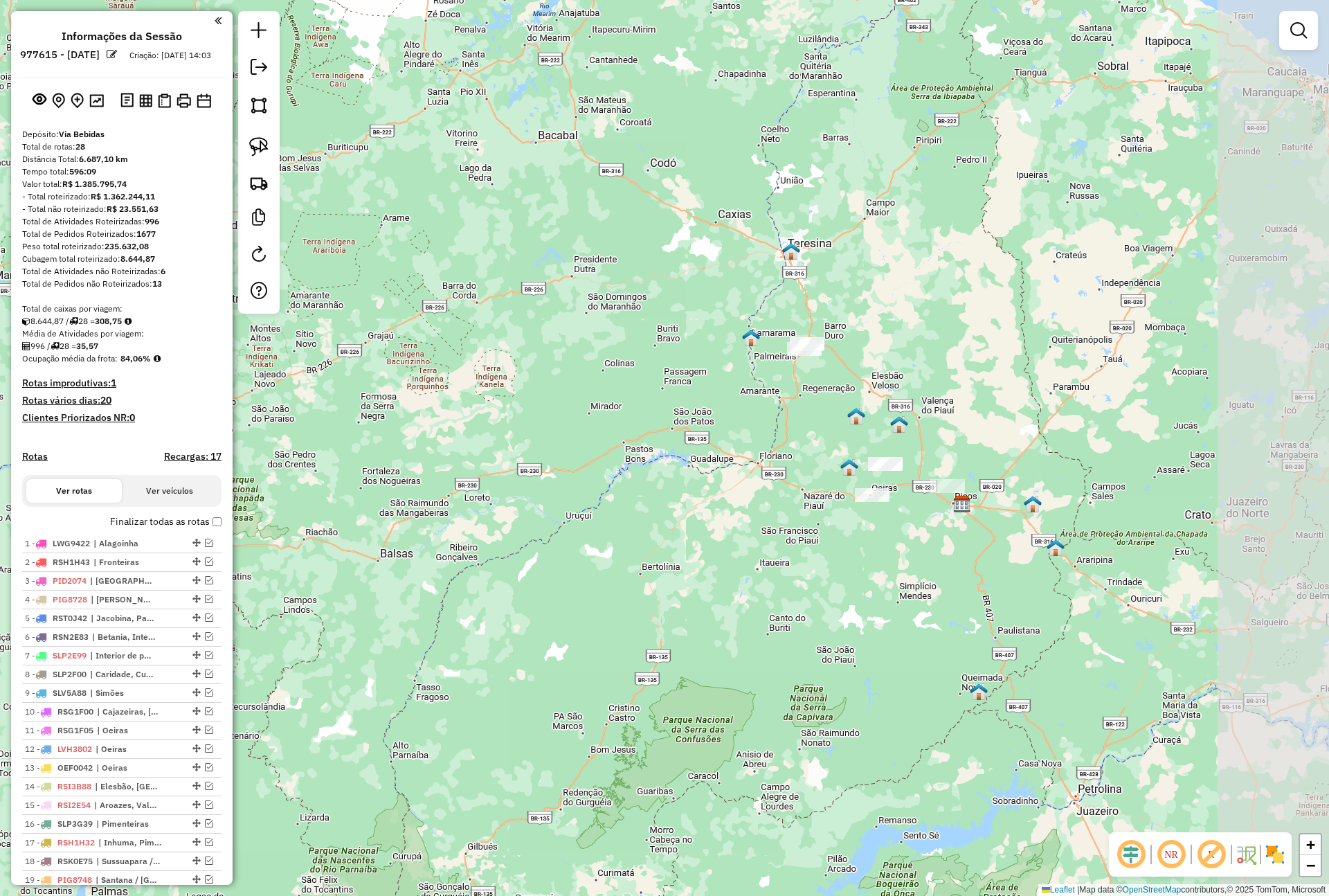
drag, startPoint x: 1038, startPoint y: 422, endPoint x: 803, endPoint y: 393, distance: 236.8
click at [803, 393] on div "Janela de atendimento Grade de atendimento Capacidade Transportadoras Veículos …" at bounding box center [664, 448] width 1329 height 896
